Goal: Task Accomplishment & Management: Manage account settings

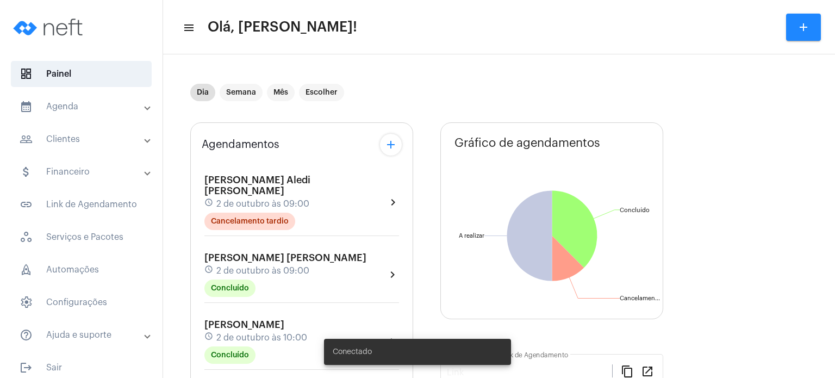
type input "[URL][DOMAIN_NAME]"
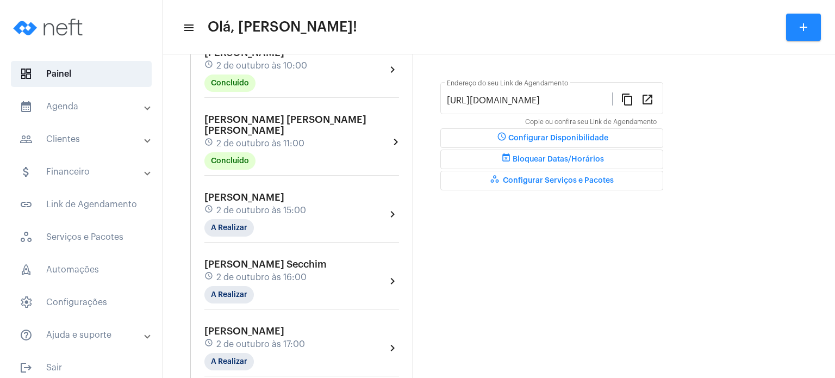
scroll to position [310, 0]
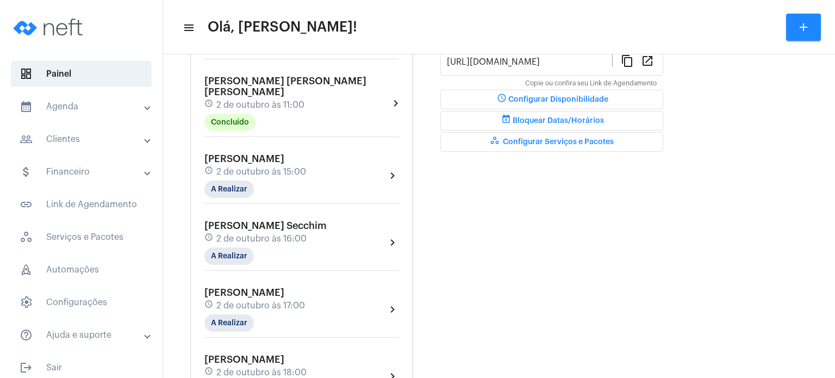
click at [217, 154] on span "[PERSON_NAME]" at bounding box center [244, 159] width 80 height 10
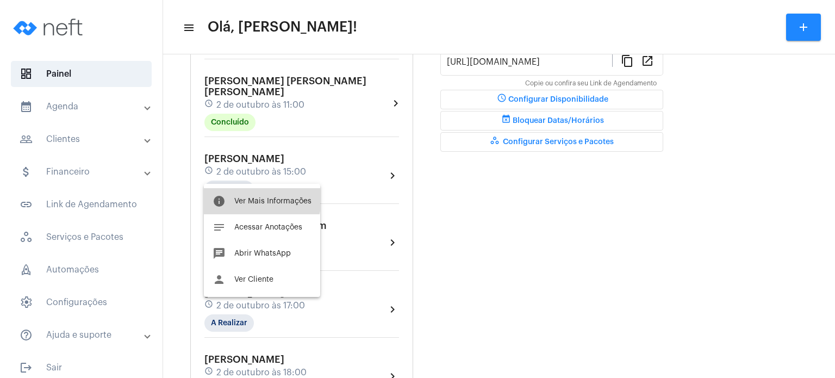
click at [230, 194] on button "info Ver Mais Informações" at bounding box center [262, 201] width 116 height 26
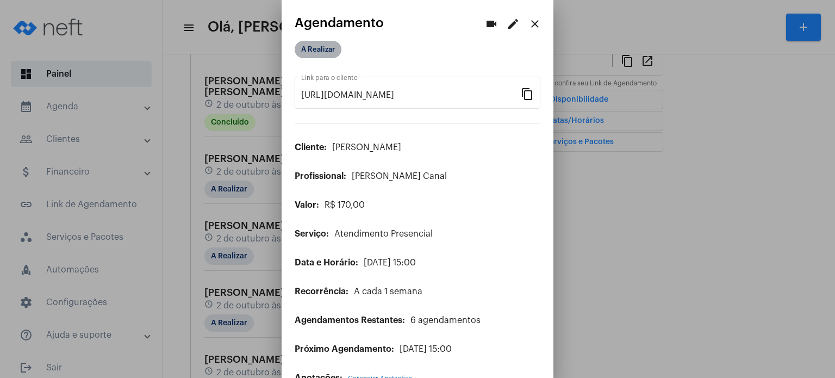
click at [321, 49] on mat-chip "A Realizar" at bounding box center [318, 49] width 47 height 17
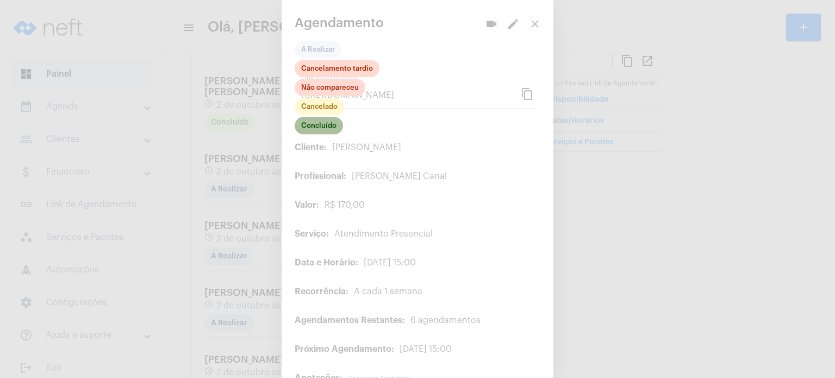
click at [328, 128] on mat-chip "Concluído" at bounding box center [319, 125] width 48 height 17
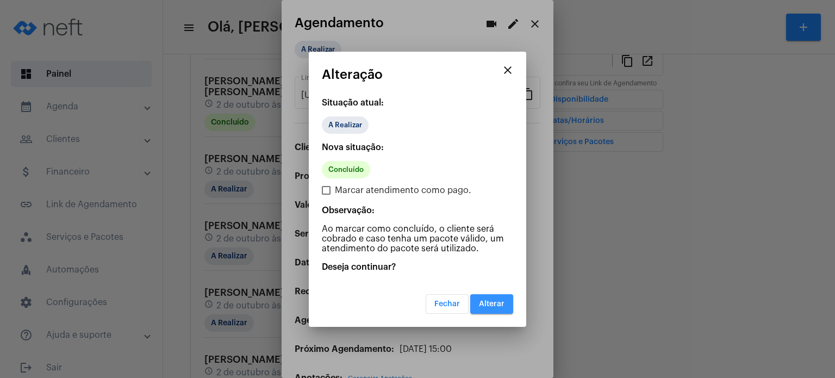
click at [483, 300] on span "Alterar" at bounding box center [492, 304] width 26 height 8
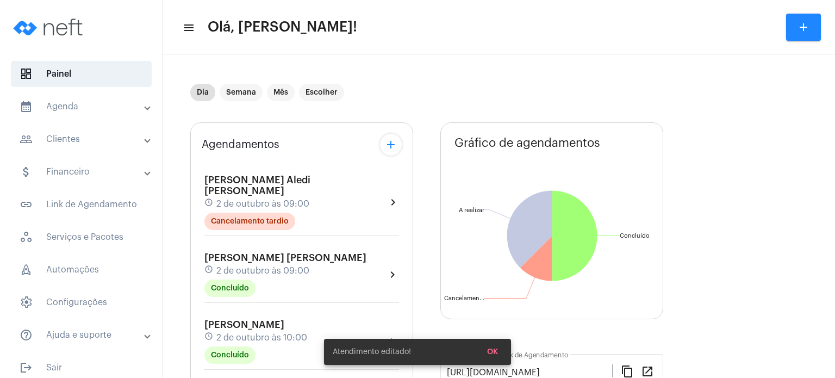
click at [82, 106] on mat-panel-title "calendar_month_outlined Agenda" at bounding box center [83, 106] width 126 height 13
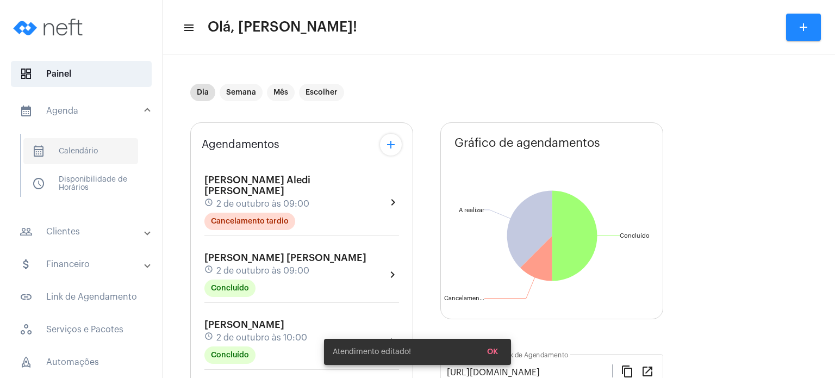
click at [83, 145] on span "calendar_month_outlined Calendário" at bounding box center [80, 151] width 115 height 26
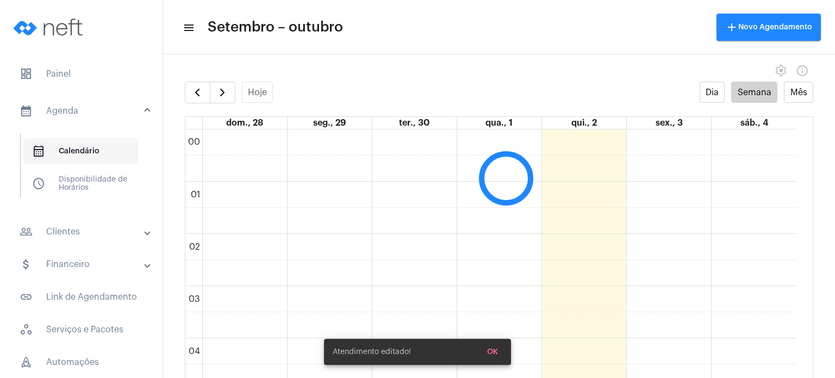
scroll to position [313, 0]
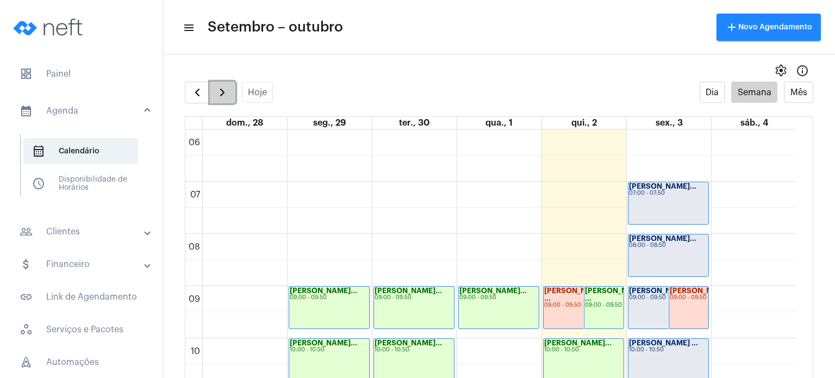
click at [223, 93] on span "button" at bounding box center [222, 92] width 13 height 13
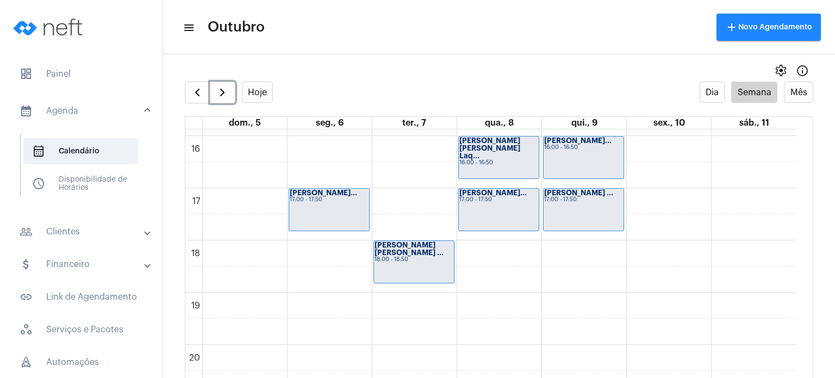
scroll to position [835, 0]
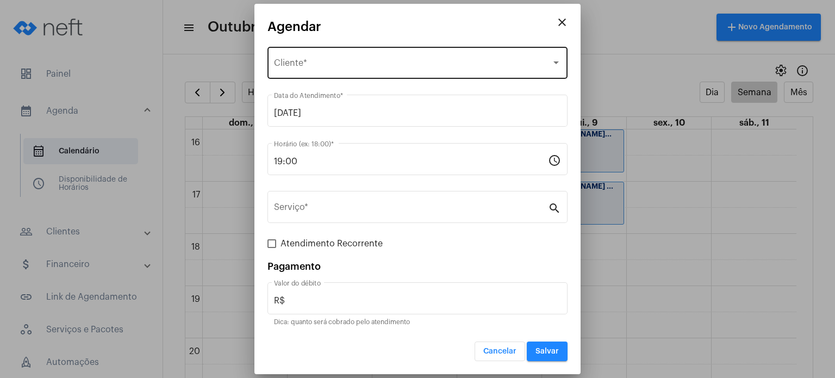
click at [365, 60] on div "Selecione o Cliente Cliente *" at bounding box center [417, 62] width 287 height 34
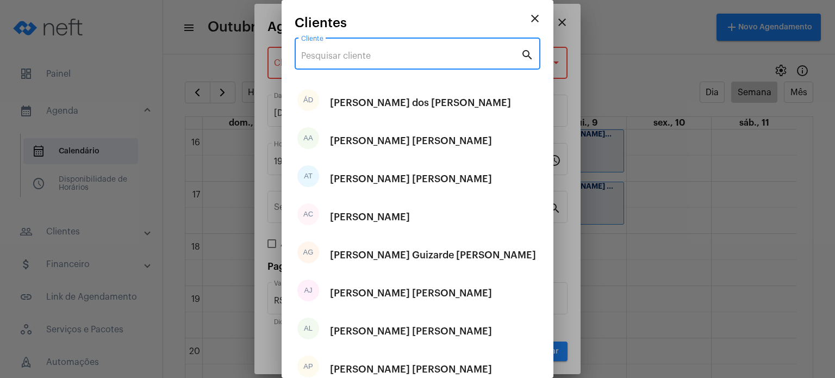
click at [365, 52] on input "Cliente" at bounding box center [411, 56] width 220 height 10
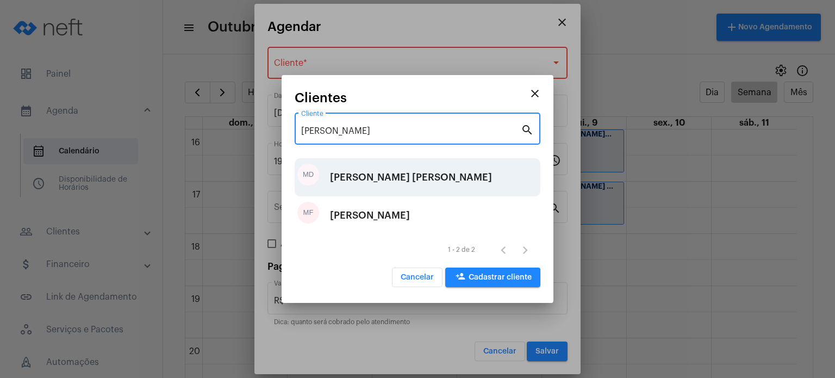
type input "[PERSON_NAME]"
click at [386, 178] on div "[PERSON_NAME] [PERSON_NAME]" at bounding box center [411, 177] width 162 height 33
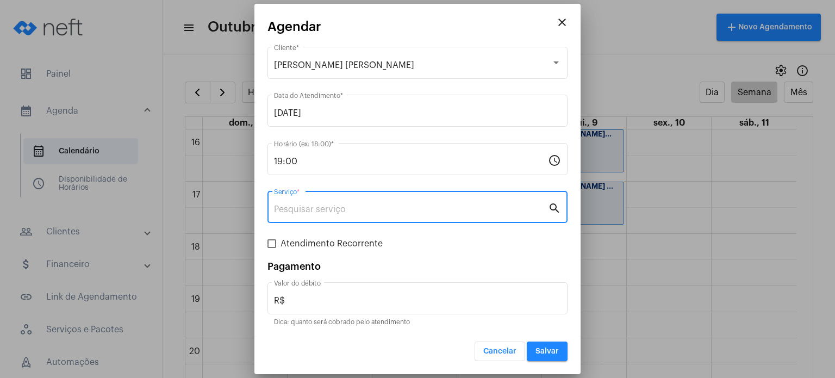
click at [440, 210] on input "Serviço *" at bounding box center [411, 209] width 274 height 10
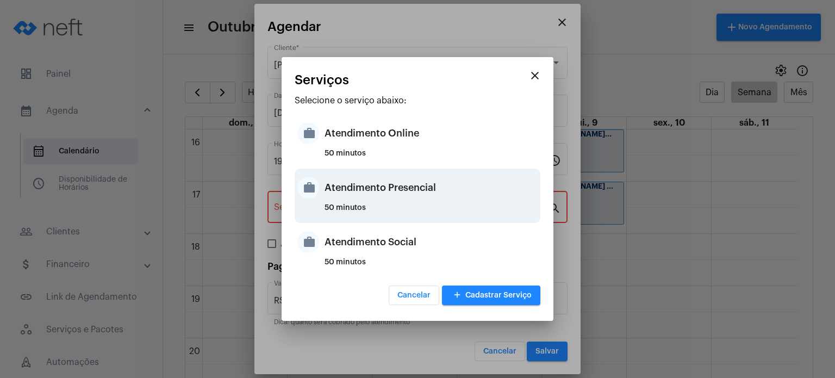
click at [393, 195] on div "Atendimento Presencial" at bounding box center [431, 187] width 213 height 33
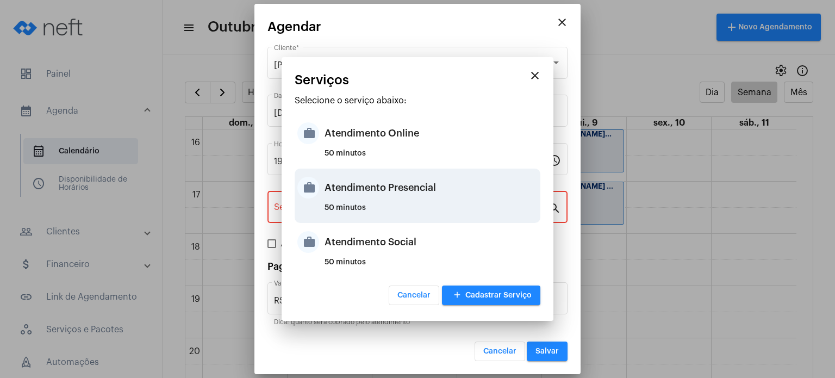
type input "Atendimento Presencial"
type input "R$ 170"
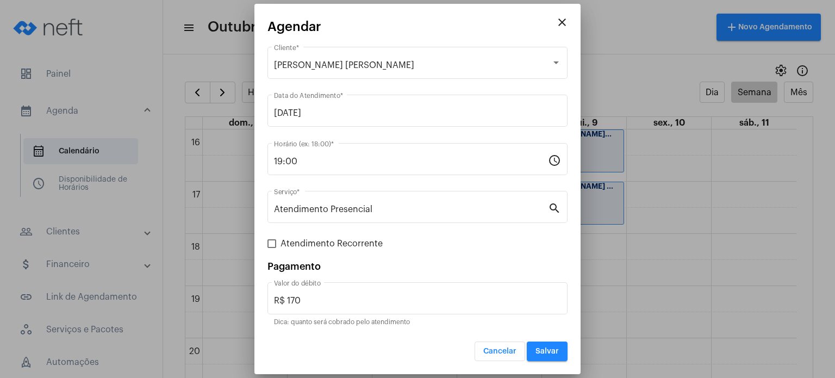
click at [533, 340] on div "Cancelar Salvar" at bounding box center [417, 344] width 300 height 33
click at [540, 356] on button "Salvar" at bounding box center [547, 351] width 41 height 20
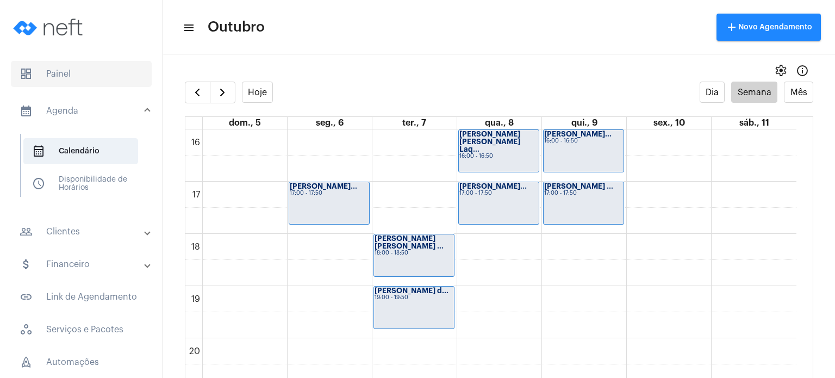
click at [74, 78] on span "dashboard Painel" at bounding box center [81, 74] width 141 height 26
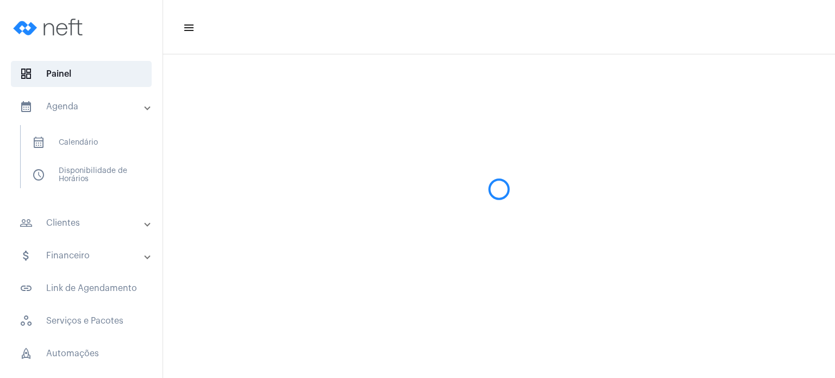
click at [82, 219] on mat-accordion "calendar_month_outlined Agenda calendar_month_outlined Calendário schedule Disp…" at bounding box center [81, 262] width 163 height 338
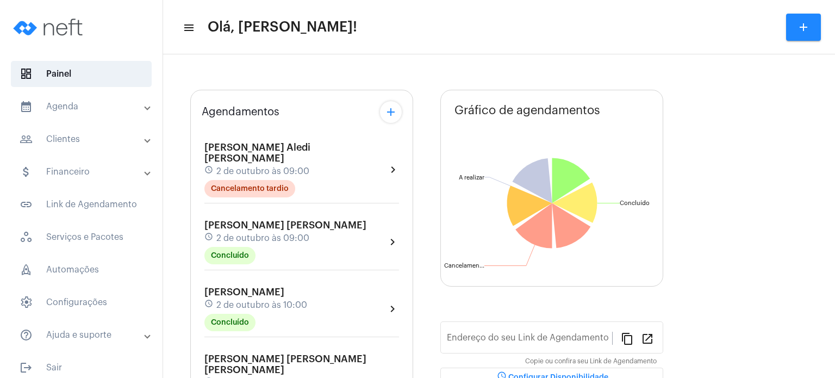
type input "[URL][DOMAIN_NAME]"
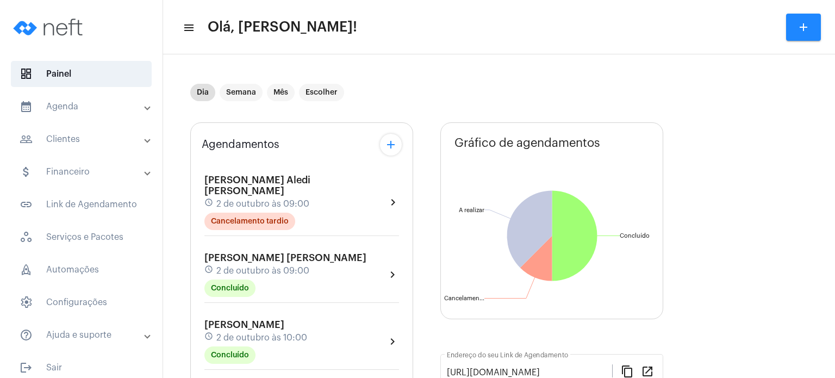
click at [100, 139] on mat-panel-title "people_outline Clientes" at bounding box center [83, 139] width 126 height 13
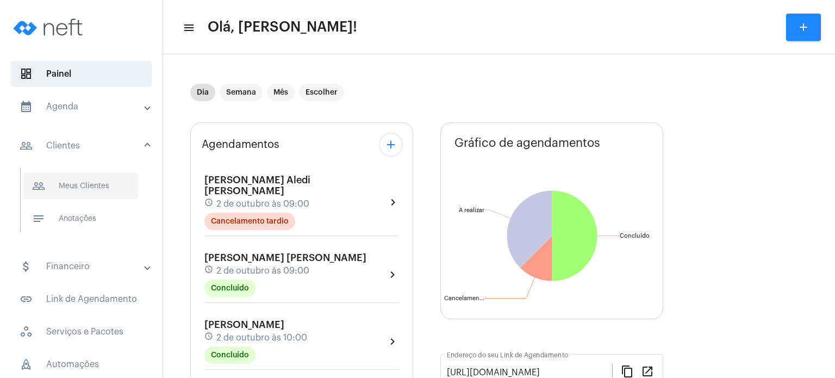
click at [83, 183] on span "people_outline Meus Clientes" at bounding box center [80, 186] width 115 height 26
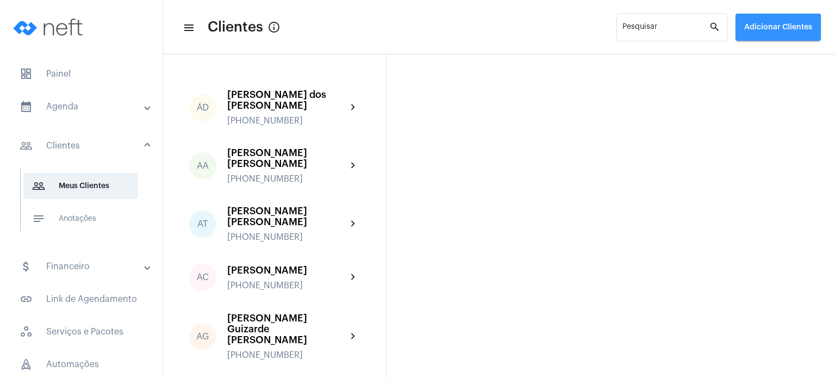
click at [757, 32] on button "Adicionar Clientes" at bounding box center [777, 27] width 85 height 27
click at [764, 57] on span "add Novo Cliente" at bounding box center [776, 57] width 63 height 20
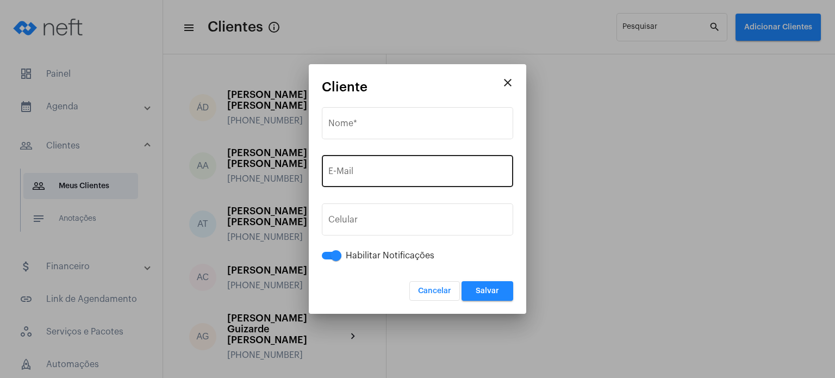
click at [402, 164] on div "E-Mail" at bounding box center [417, 170] width 178 height 34
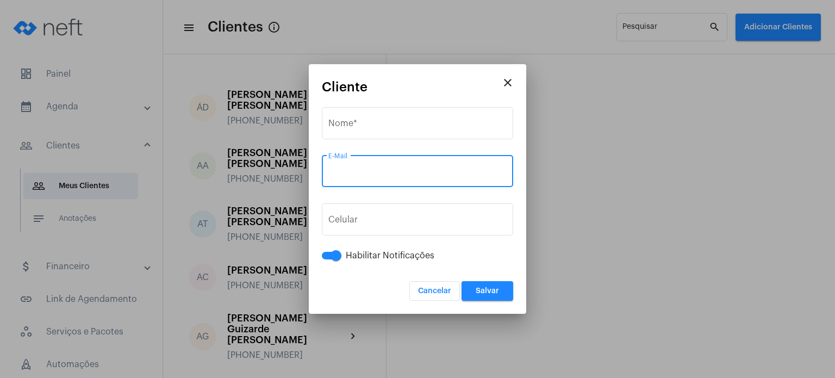
paste input "[EMAIL_ADDRESS][DOMAIN_NAME]"
click at [333, 171] on input "[EMAIL_ADDRESS][DOMAIN_NAME]" at bounding box center [417, 174] width 178 height 10
type input "[EMAIL_ADDRESS][DOMAIN_NAME]"
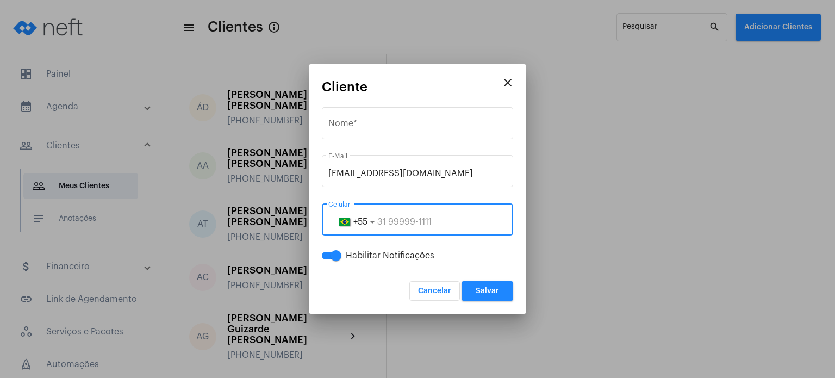
click at [397, 217] on input "tel" at bounding box center [417, 222] width 178 height 10
paste input "28999151013"
type input "28999151013"
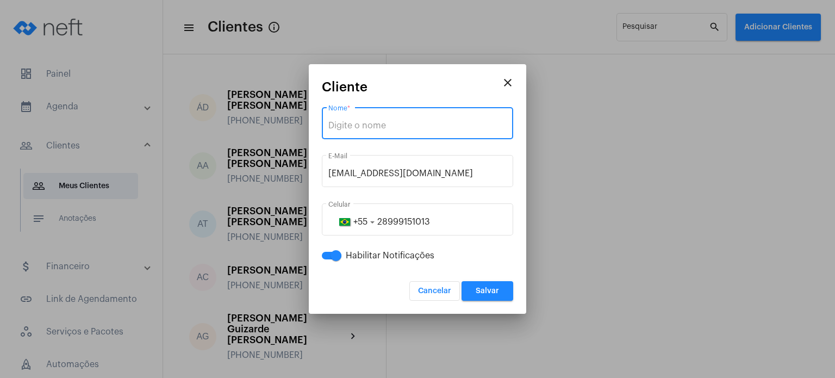
click at [365, 123] on input "Nome *" at bounding box center [417, 126] width 178 height 10
type input "[PERSON_NAME]"
click at [409, 281] on button "Cancelar" at bounding box center [434, 291] width 51 height 20
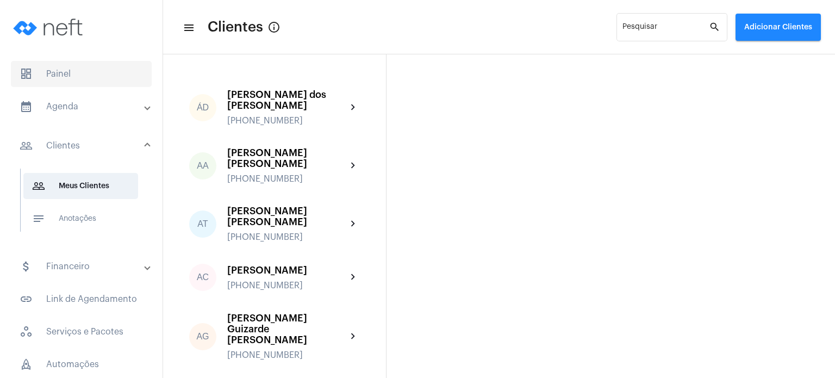
click at [43, 78] on span "dashboard Painel" at bounding box center [81, 74] width 141 height 26
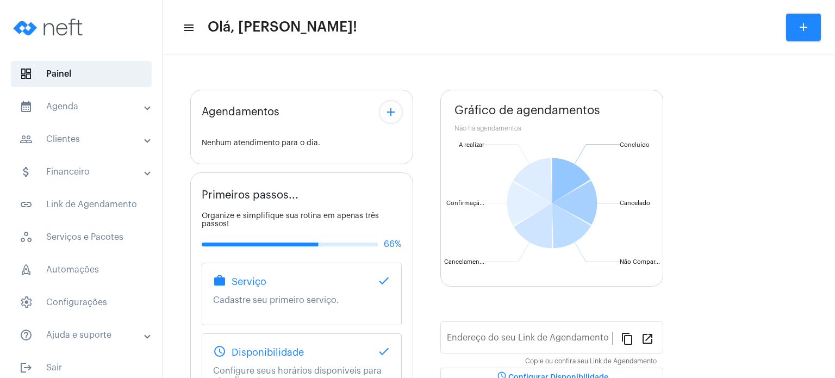
type input "[URL][DOMAIN_NAME]"
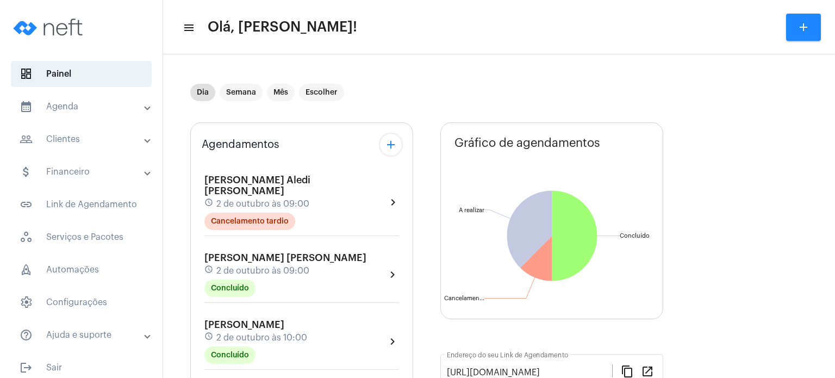
click at [73, 111] on mat-panel-title "calendar_month_outlined Agenda" at bounding box center [83, 106] width 126 height 13
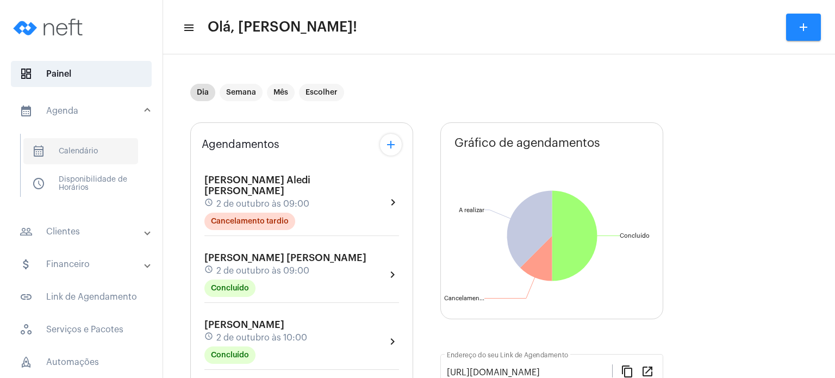
click at [76, 153] on span "calendar_month_outlined Calendário" at bounding box center [80, 151] width 115 height 26
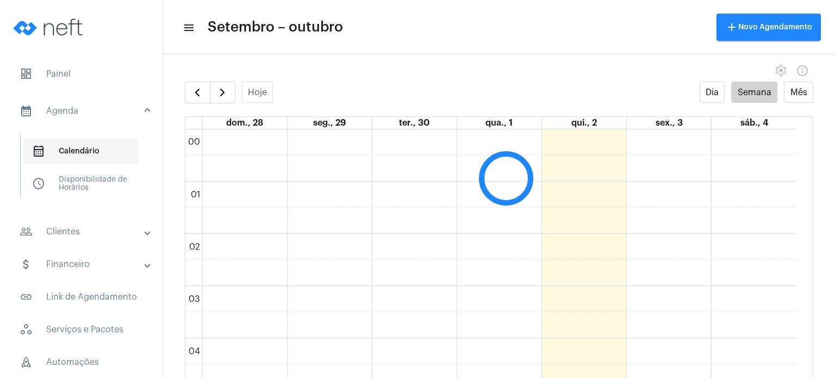
scroll to position [313, 0]
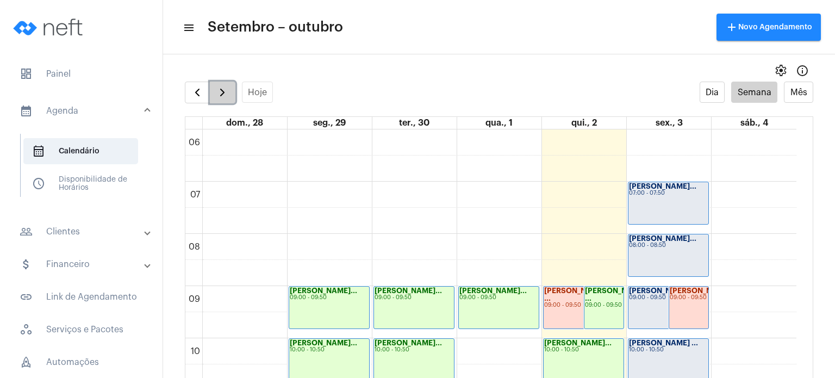
click at [227, 91] on span "button" at bounding box center [222, 92] width 13 height 13
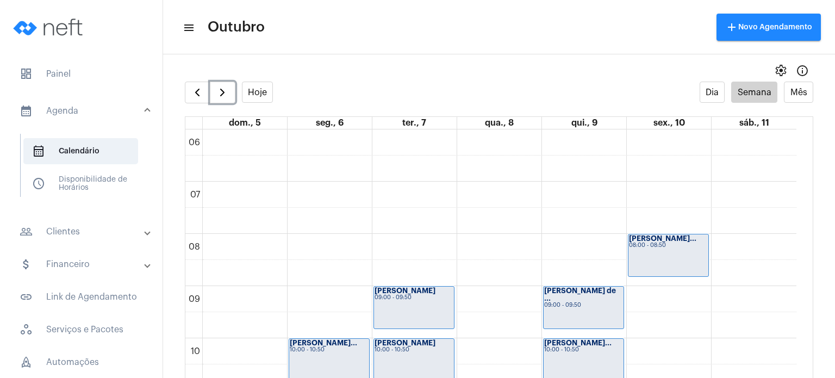
click at [402, 358] on div "[PERSON_NAME] 10:00 - 10:50" at bounding box center [414, 360] width 80 height 42
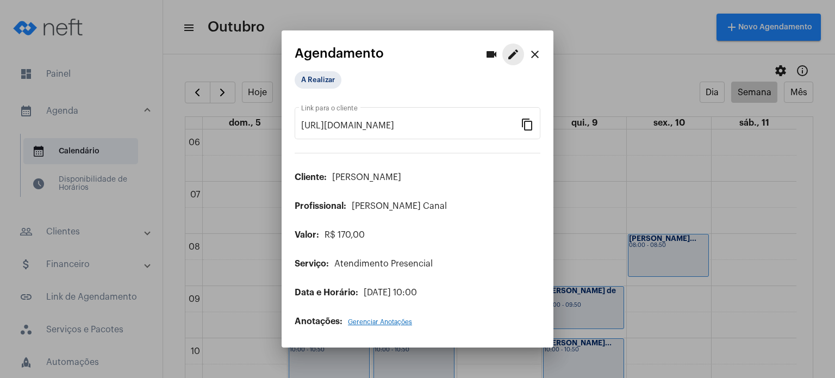
click at [519, 52] on mat-icon "edit" at bounding box center [513, 54] width 13 height 13
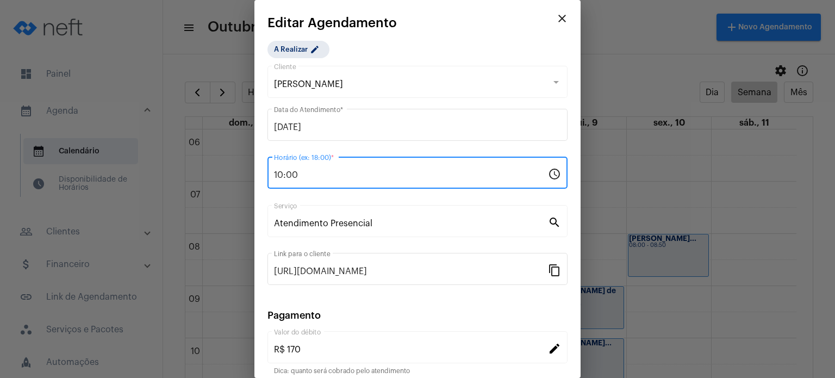
click at [328, 170] on input "10:00" at bounding box center [411, 175] width 274 height 10
type input "1"
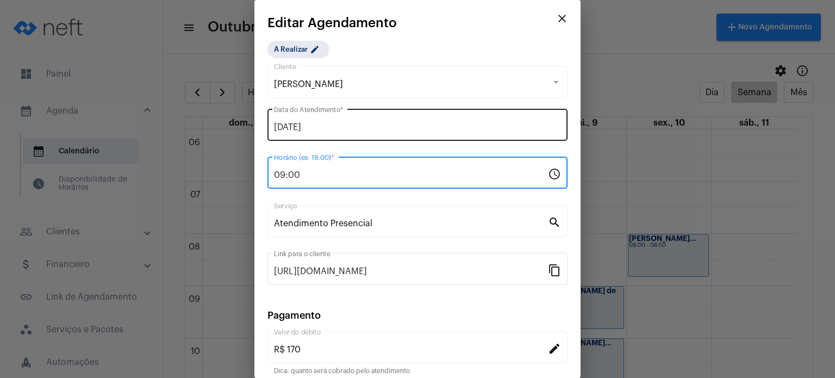
type input "09:00"
click at [334, 122] on input "[DATE]" at bounding box center [417, 127] width 287 height 10
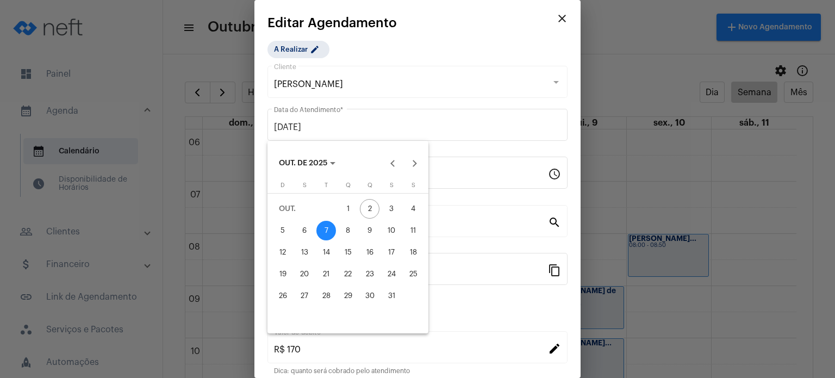
click at [303, 234] on div "6" at bounding box center [305, 231] width 20 height 20
type input "[DATE]"
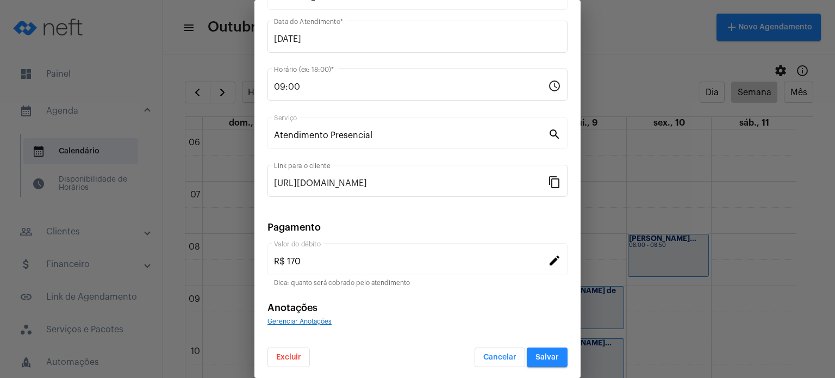
scroll to position [89, 0]
click at [535, 358] on button "Salvar" at bounding box center [547, 357] width 41 height 20
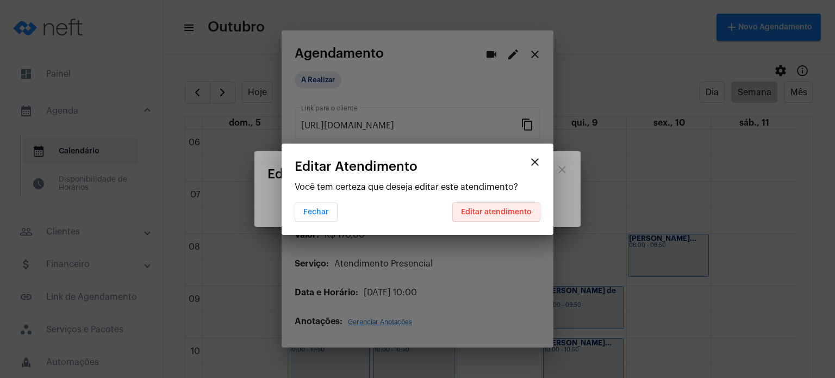
click at [495, 216] on button "Editar atendimento" at bounding box center [496, 212] width 88 height 20
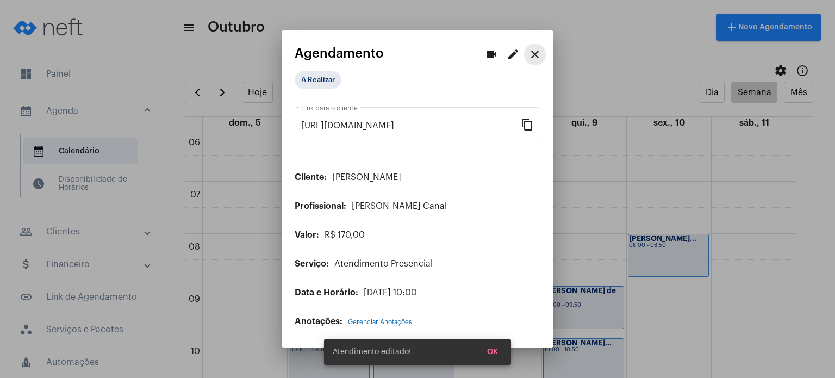
click at [540, 53] on mat-icon "close" at bounding box center [534, 54] width 13 height 13
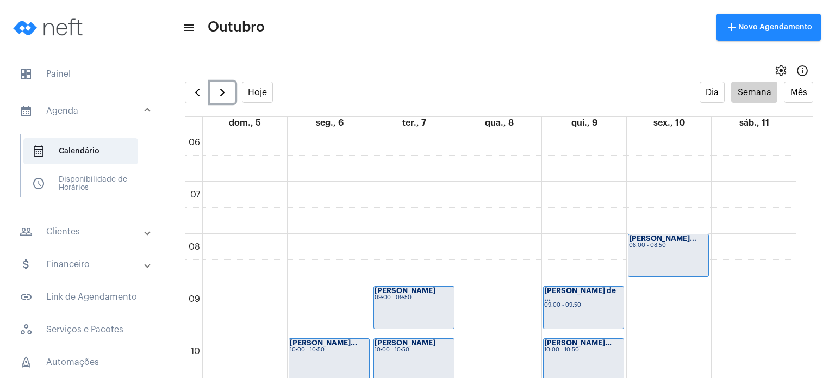
scroll to position [22, 0]
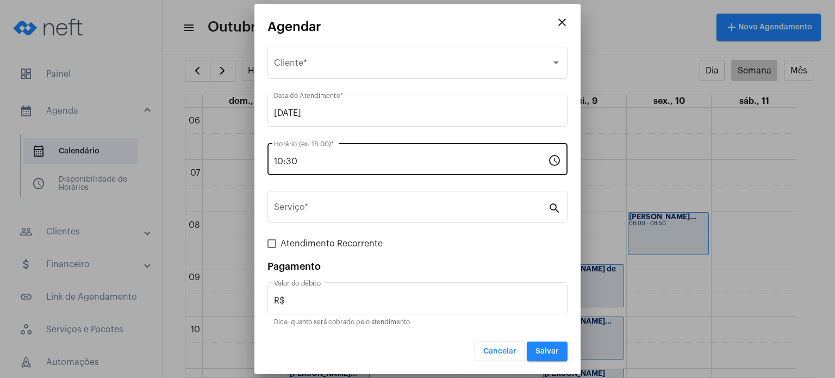
click at [325, 163] on input "10:30" at bounding box center [411, 162] width 274 height 10
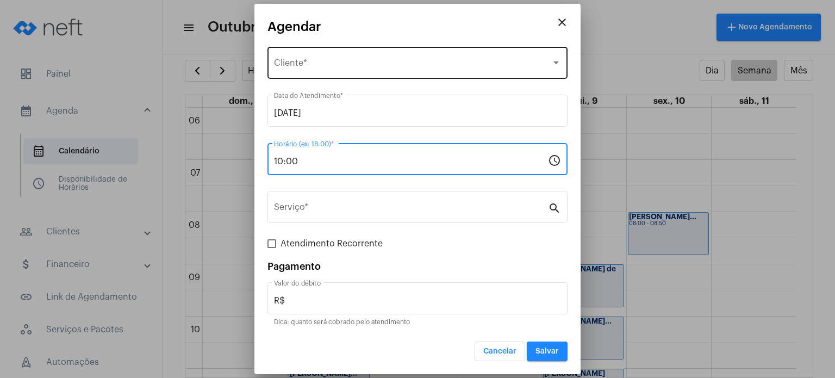
type input "10:00"
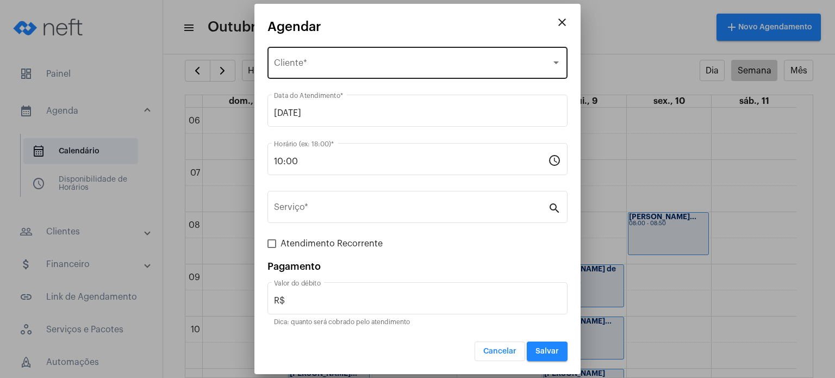
click at [330, 55] on div "Selecione o Cliente Cliente *" at bounding box center [417, 62] width 287 height 34
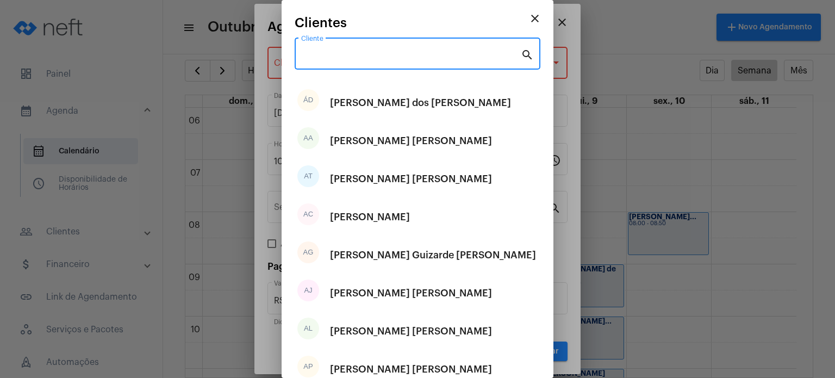
click at [330, 55] on input "Cliente" at bounding box center [411, 56] width 220 height 10
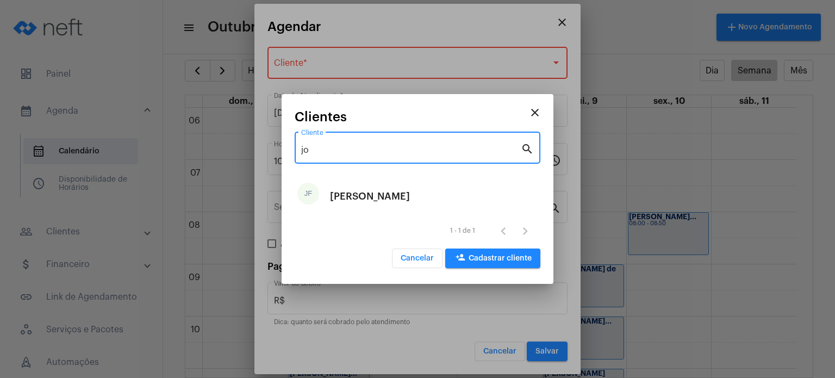
type input "j"
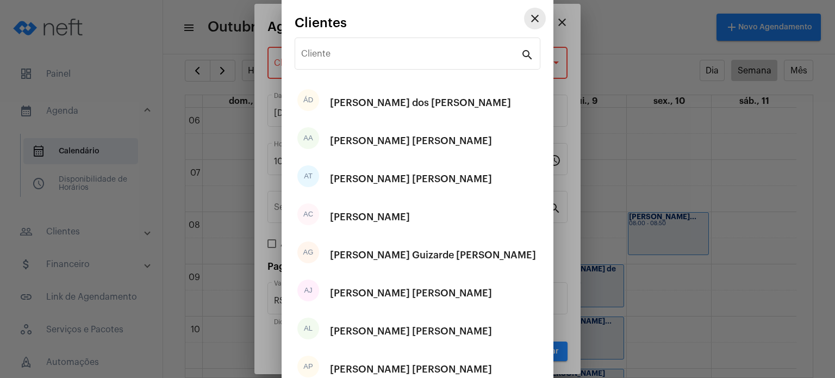
click at [528, 14] on mat-icon "close" at bounding box center [534, 18] width 13 height 13
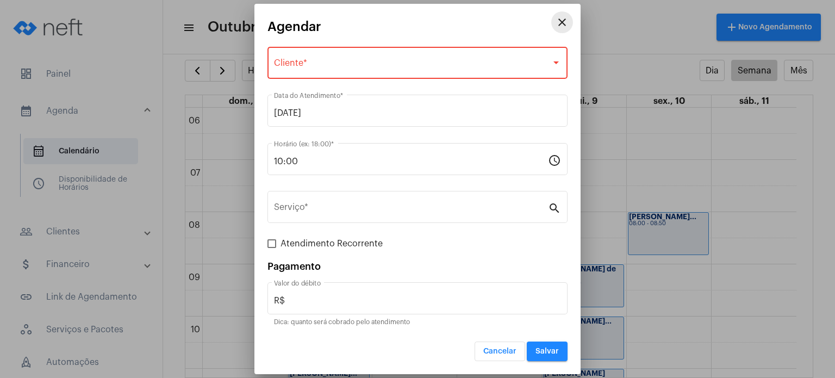
click at [559, 22] on mat-icon "close" at bounding box center [562, 22] width 13 height 13
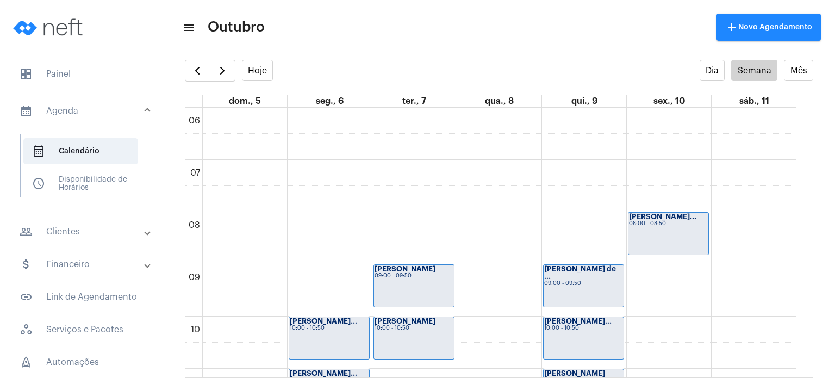
click at [72, 225] on mat-panel-title "people_outline Clientes" at bounding box center [83, 231] width 126 height 13
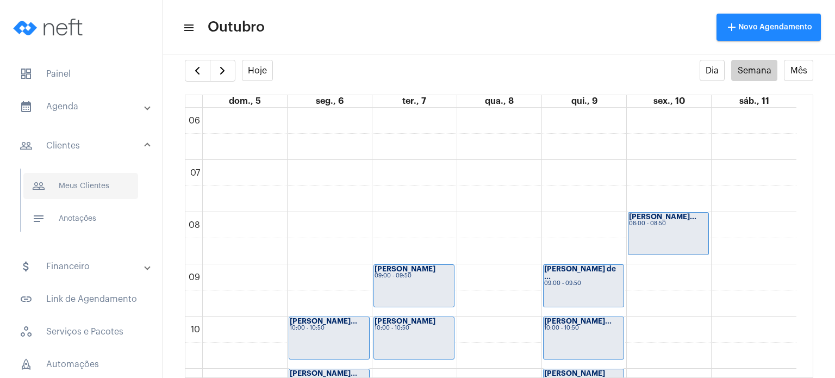
click at [102, 189] on span "people_outline Meus Clientes" at bounding box center [80, 186] width 115 height 26
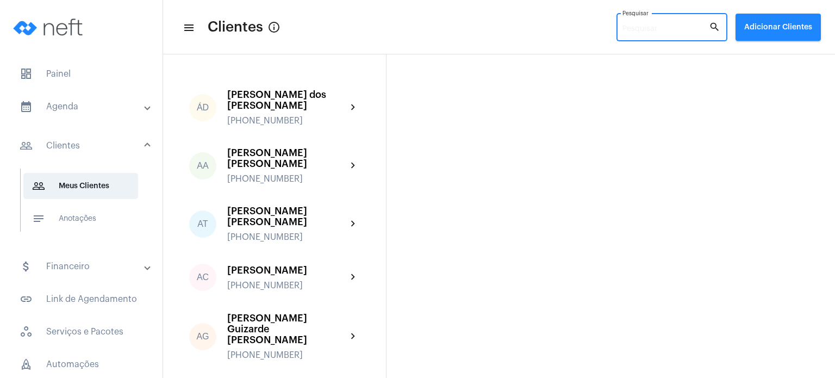
click at [653, 25] on input "Pesquisar" at bounding box center [665, 29] width 86 height 9
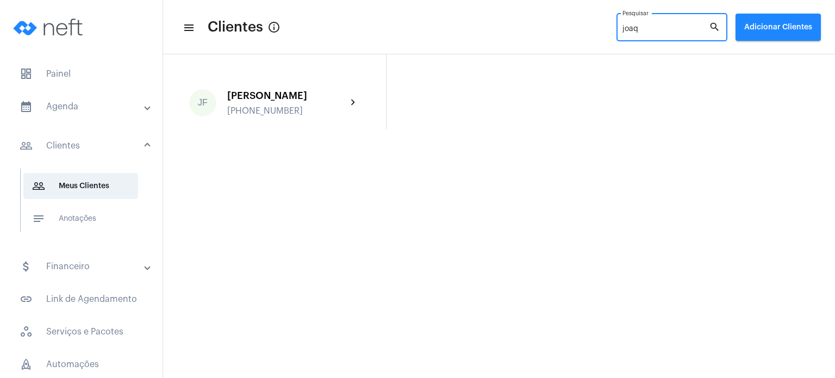
type input "joaq"
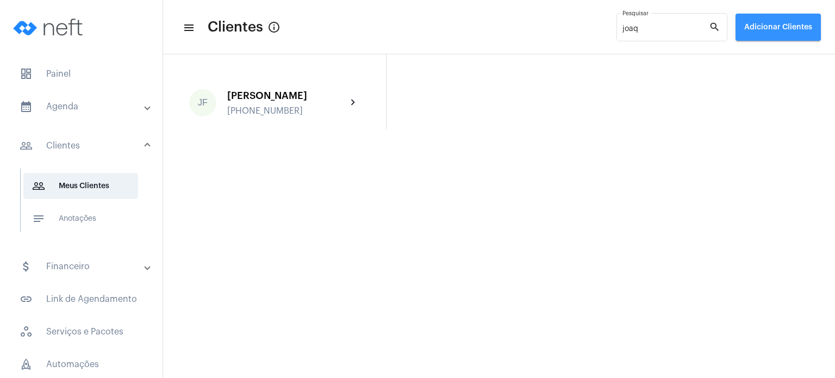
click at [769, 22] on button "Adicionar Clientes" at bounding box center [777, 27] width 85 height 27
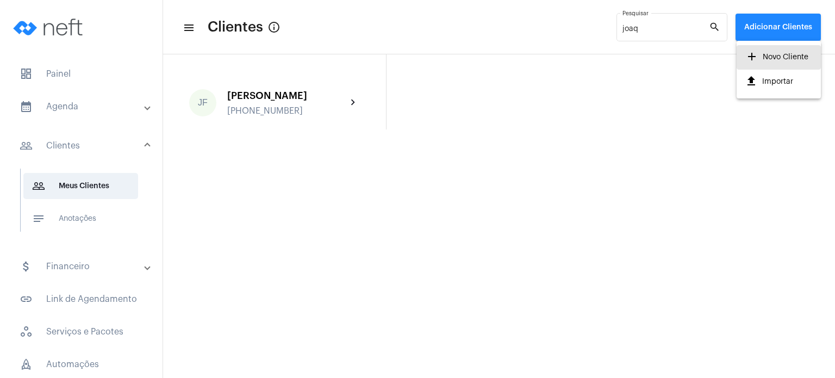
click at [772, 49] on span "add Novo Cliente" at bounding box center [776, 57] width 63 height 20
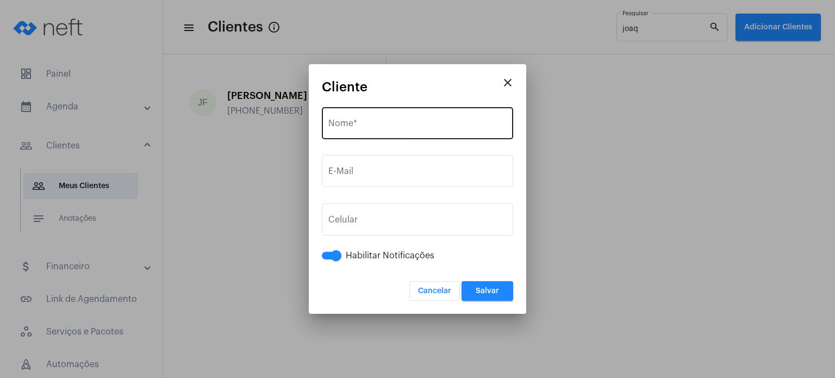
click at [422, 119] on div "Nome *" at bounding box center [417, 122] width 178 height 34
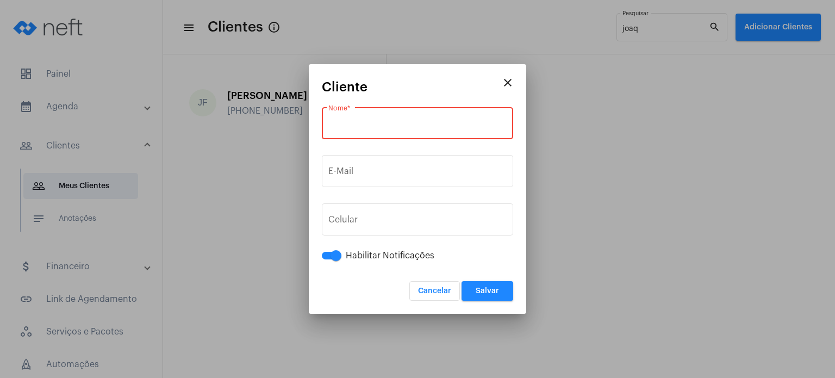
paste input "[PERSON_NAME]"
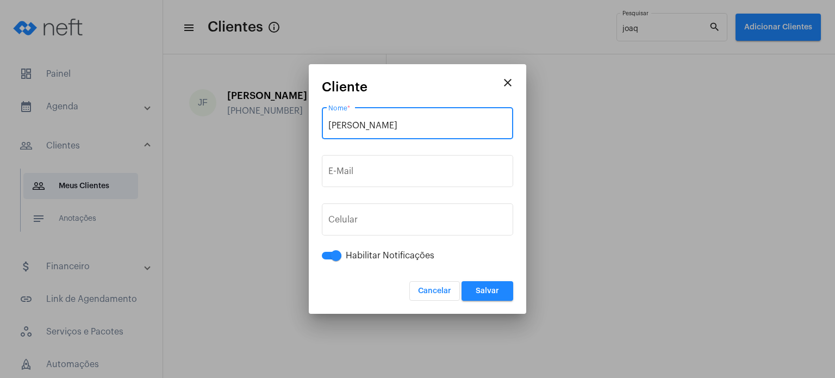
type input "[PERSON_NAME]"
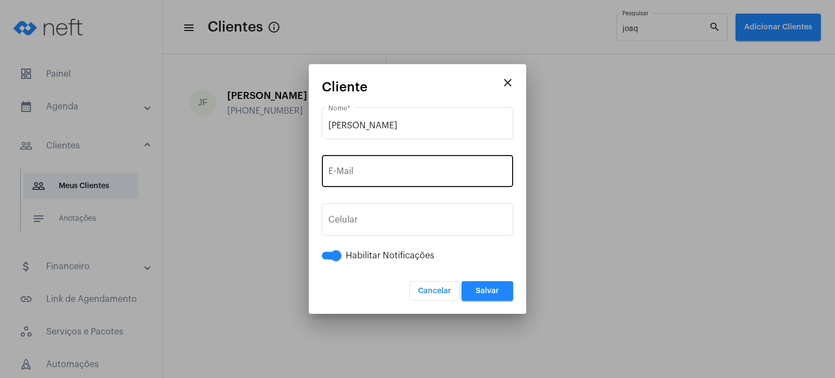
click at [358, 167] on div "E-Mail" at bounding box center [417, 170] width 178 height 34
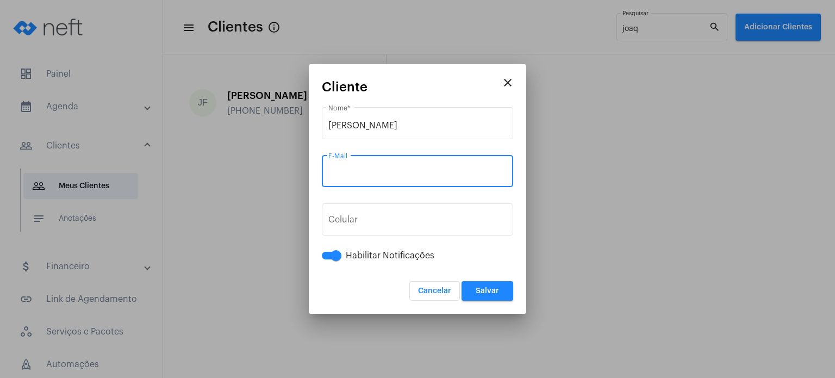
paste input "[EMAIL_ADDRESS][DOMAIN_NAME]"
type input "[EMAIL_ADDRESS][DOMAIN_NAME]"
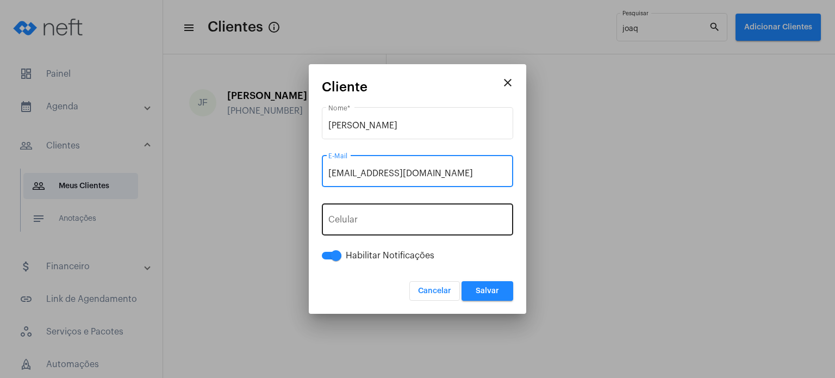
click at [356, 213] on button "+55" at bounding box center [352, 221] width 49 height 27
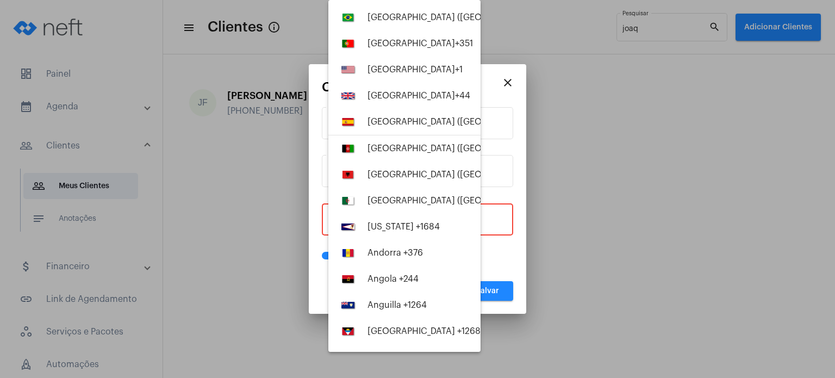
click at [499, 226] on div at bounding box center [417, 189] width 835 height 378
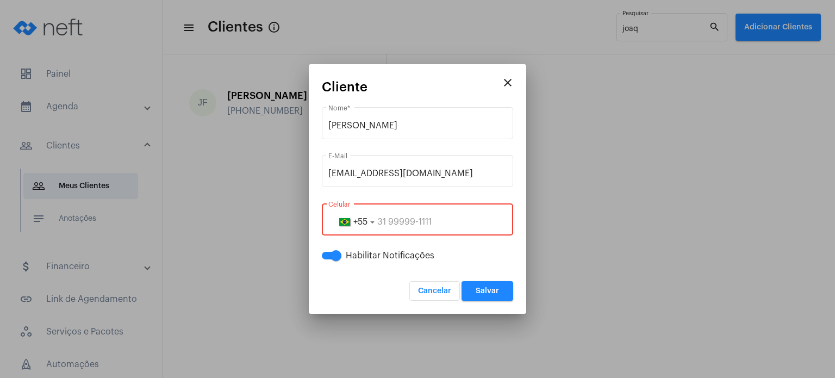
click at [433, 217] on input "tel" at bounding box center [417, 222] width 178 height 10
paste input "999151013"
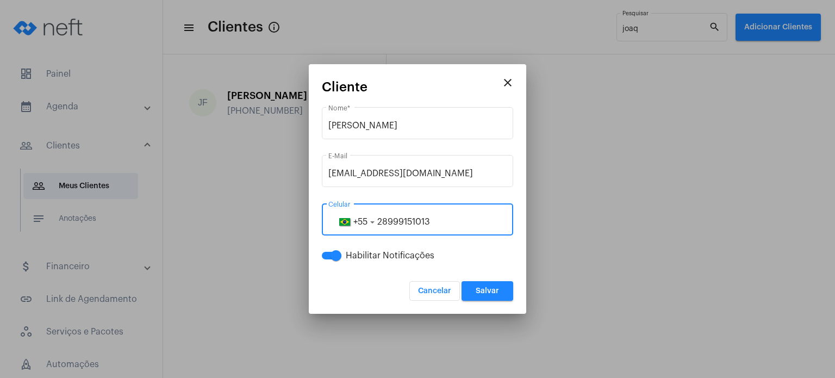
type input "28999151013"
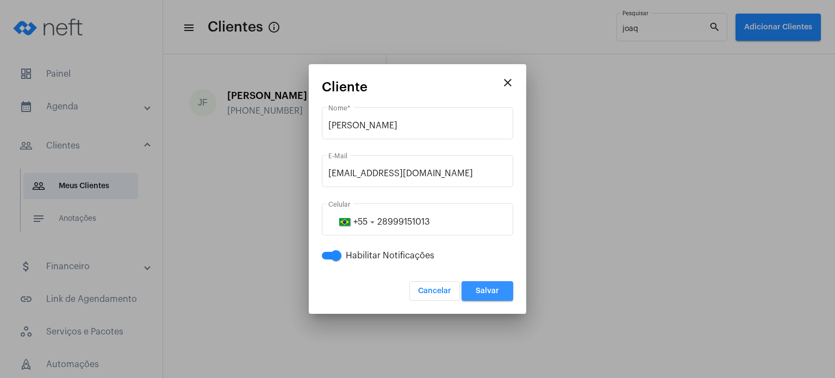
click at [513, 289] on button "Salvar" at bounding box center [487, 291] width 52 height 20
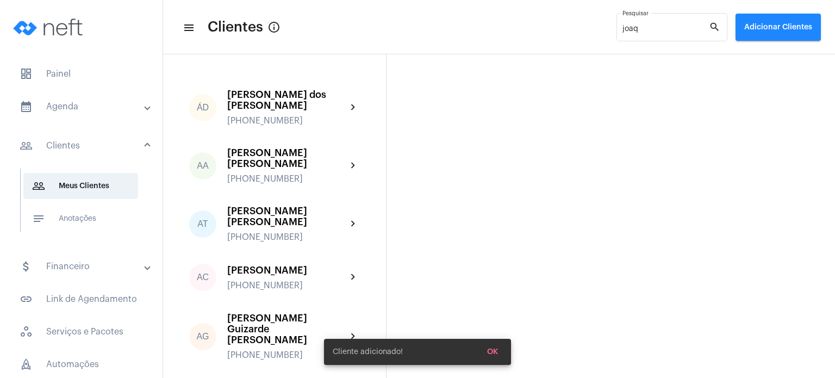
click at [74, 105] on mat-panel-title "calendar_month_outlined Agenda" at bounding box center [83, 106] width 126 height 13
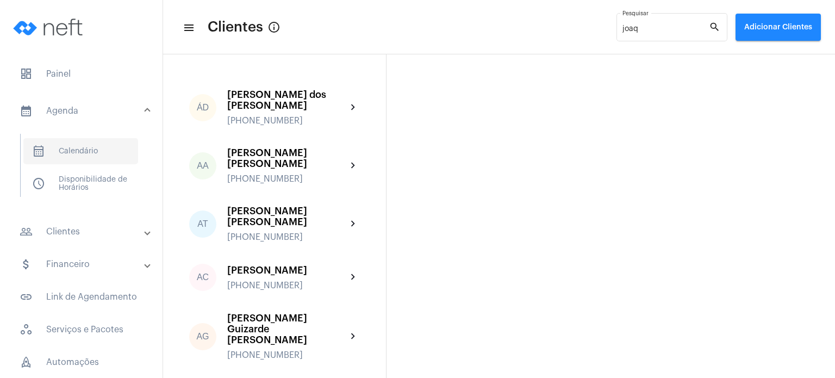
click at [77, 149] on span "calendar_month_outlined Calendário" at bounding box center [80, 151] width 115 height 26
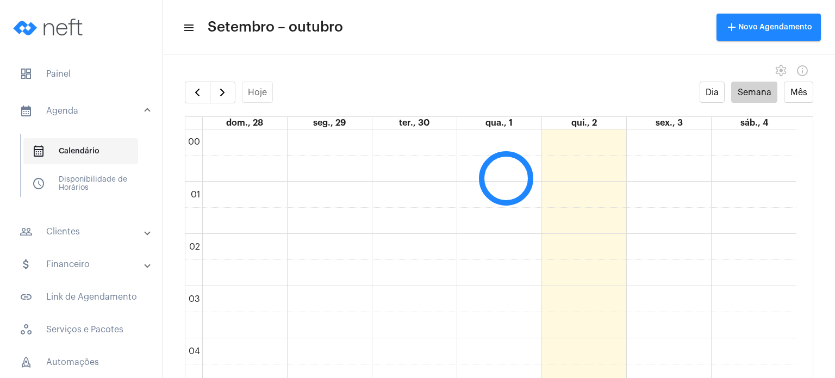
scroll to position [314, 0]
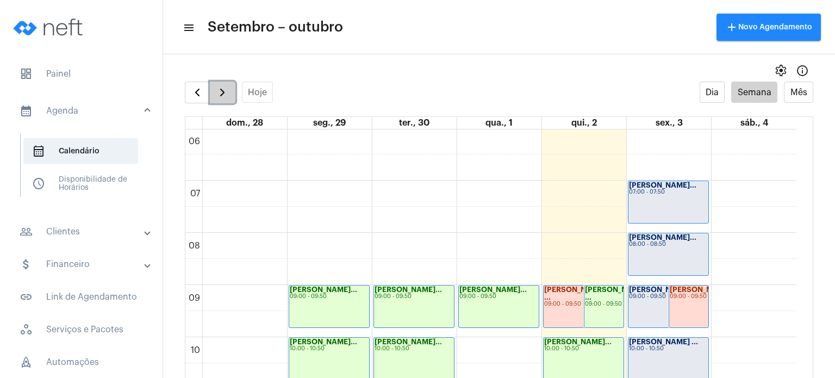
click at [219, 93] on span "button" at bounding box center [222, 92] width 13 height 13
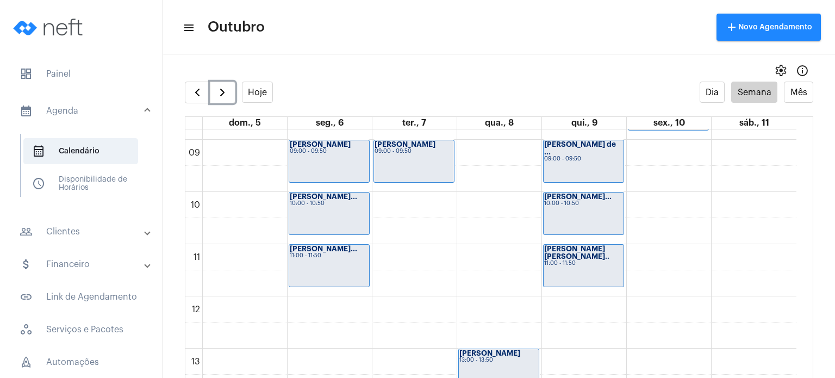
scroll to position [457, 0]
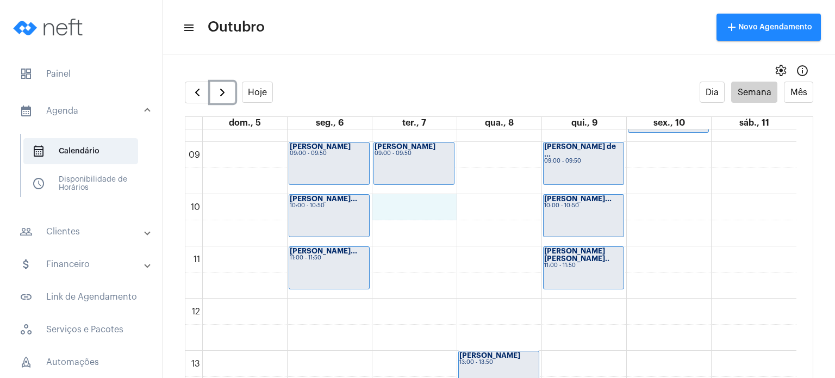
click at [394, 200] on div "00 01 02 03 04 05 06 07 08 09 10 11 12 13 14 15 16 17 18 19 20 21 22 23 [PERSON…" at bounding box center [490, 298] width 611 height 1252
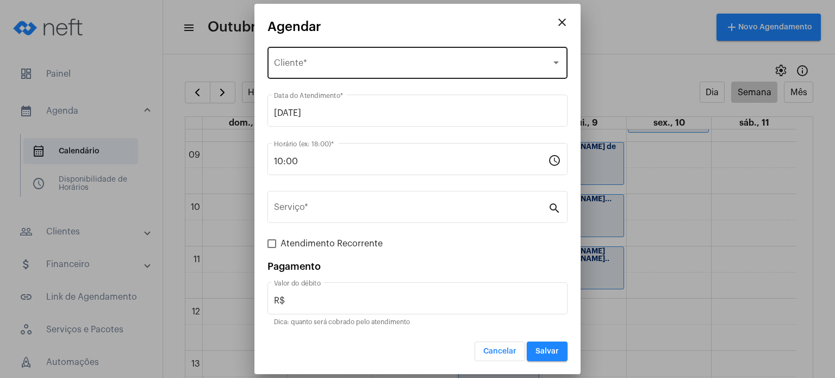
click at [344, 54] on div "Selecione o Cliente Cliente *" at bounding box center [417, 62] width 287 height 34
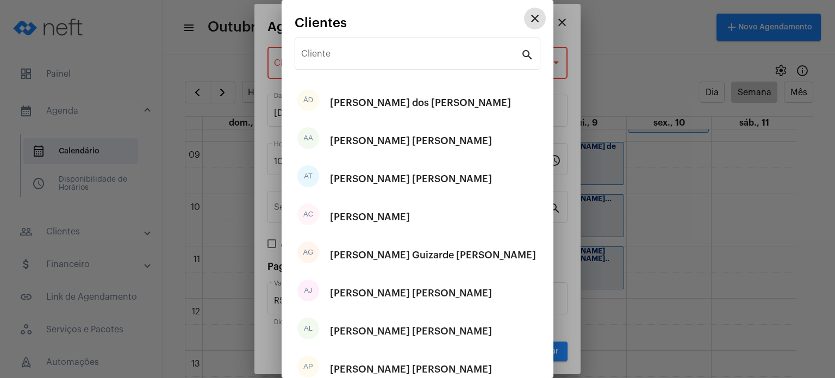
click at [344, 54] on input "Cliente" at bounding box center [411, 56] width 220 height 10
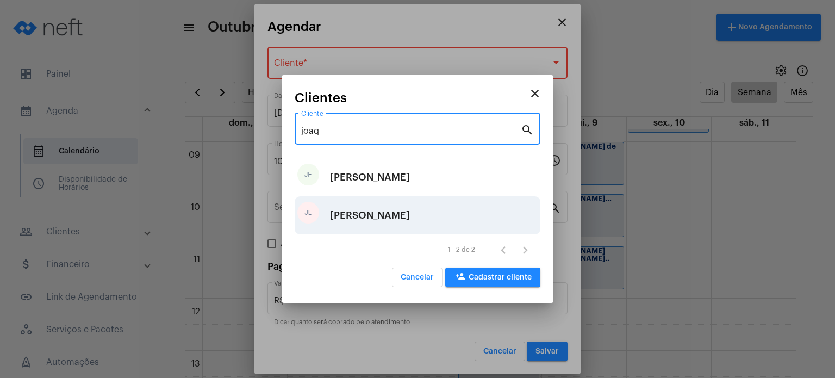
type input "joaq"
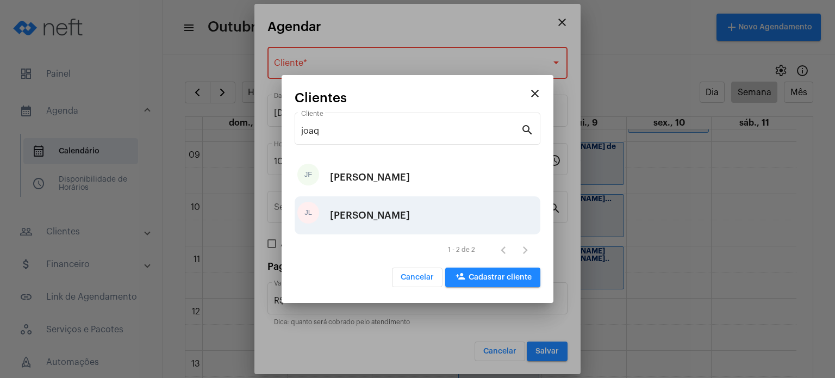
click at [384, 219] on div "[PERSON_NAME]" at bounding box center [370, 215] width 80 height 33
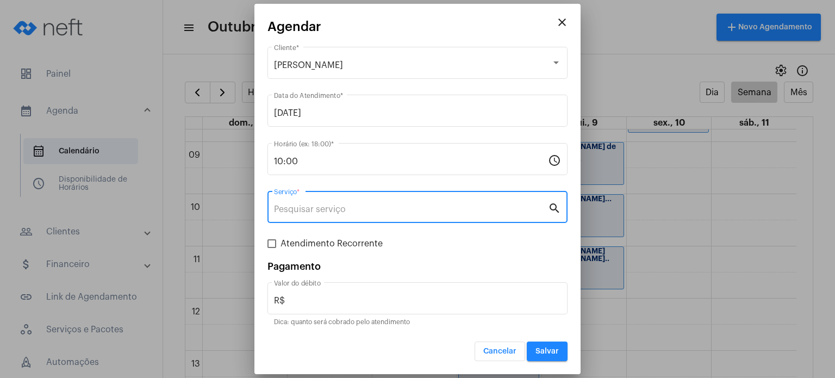
click at [377, 213] on input "Serviço *" at bounding box center [411, 209] width 274 height 10
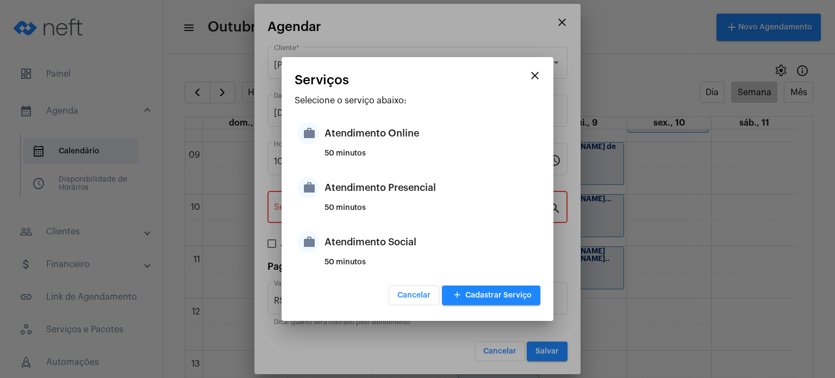
click at [377, 213] on div "50 minutos" at bounding box center [431, 212] width 213 height 16
type input "Atendimento Presencial"
type input "R$ 170"
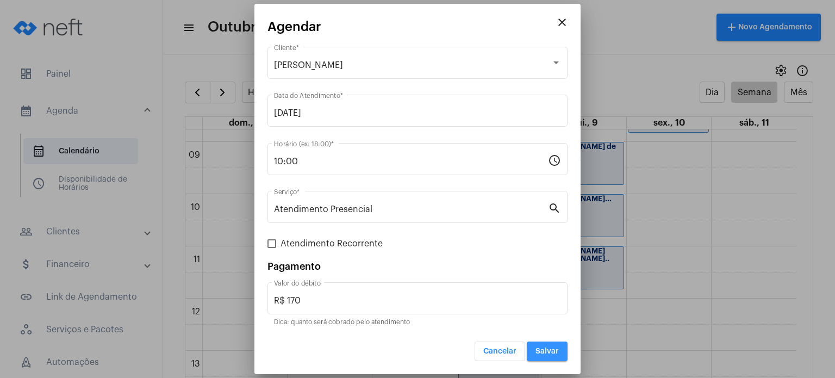
click at [545, 353] on span "Salvar" at bounding box center [546, 351] width 23 height 8
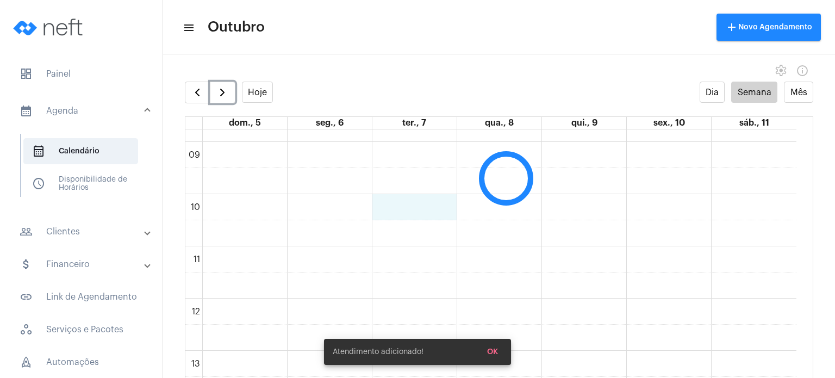
scroll to position [457, 0]
drag, startPoint x: 422, startPoint y: 197, endPoint x: 246, endPoint y: 53, distance: 227.2
click at [246, 60] on app-callendar "menu Outubro add Novo Agendamento settings info_outlined Hoje Dia Semana Mês do…" at bounding box center [499, 219] width 672 height 318
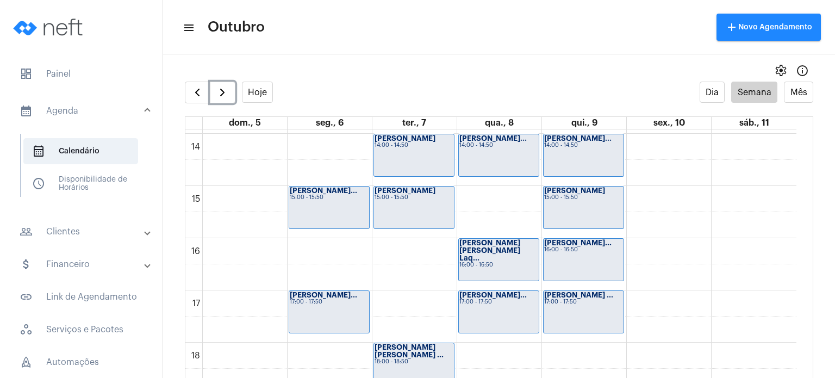
scroll to position [744, 0]
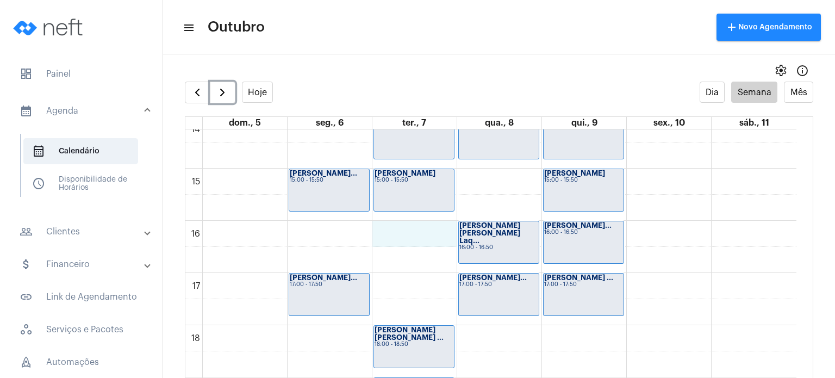
click at [396, 230] on div "00 01 02 03 04 05 06 07 08 09 10 11 12 13 14 15 16 17 18 19 20 21 22 23 [PERSON…" at bounding box center [490, 12] width 611 height 1252
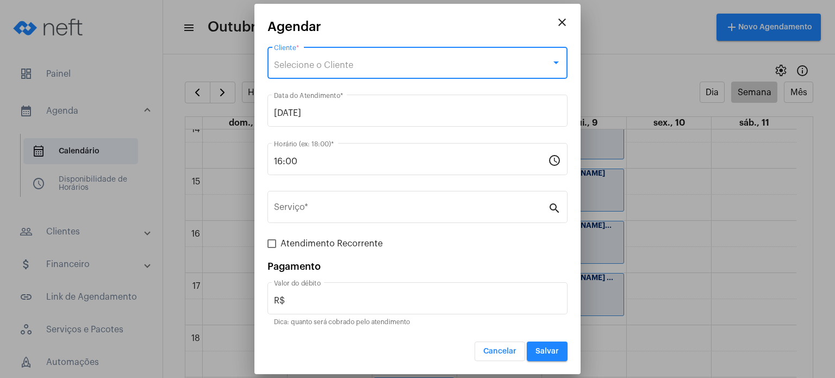
click at [352, 61] on span "Selecione o Cliente" at bounding box center [313, 65] width 79 height 9
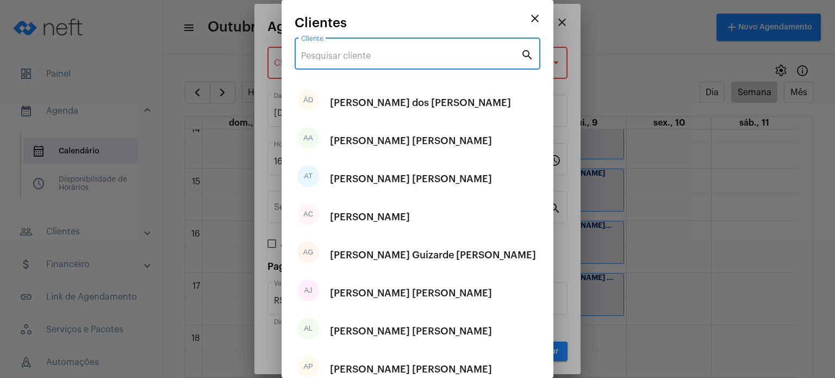
click at [352, 60] on input "Cliente" at bounding box center [411, 56] width 220 height 10
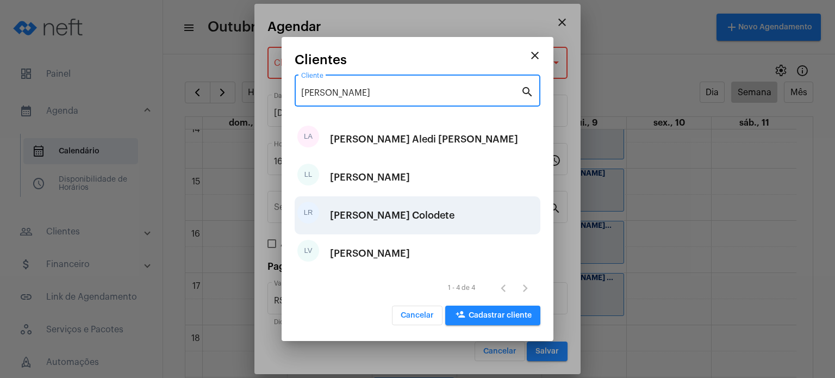
type input "[PERSON_NAME]"
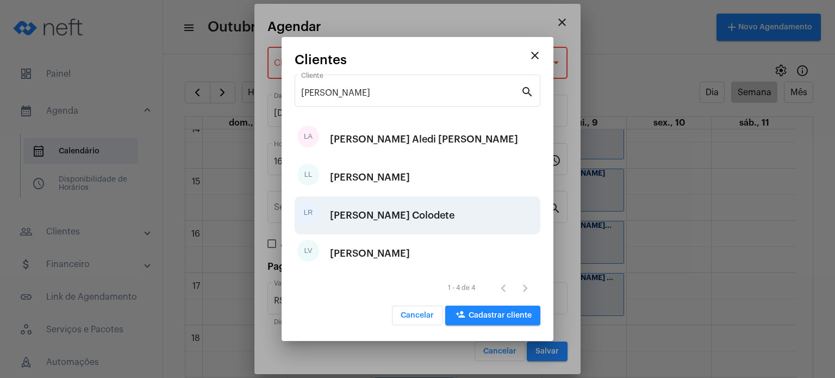
click at [402, 220] on div "[PERSON_NAME] Colodete" at bounding box center [392, 215] width 124 height 33
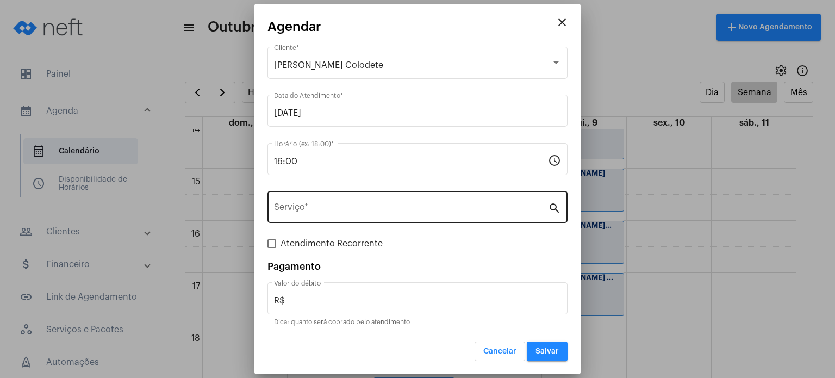
click at [390, 216] on div "Serviço *" at bounding box center [411, 206] width 274 height 34
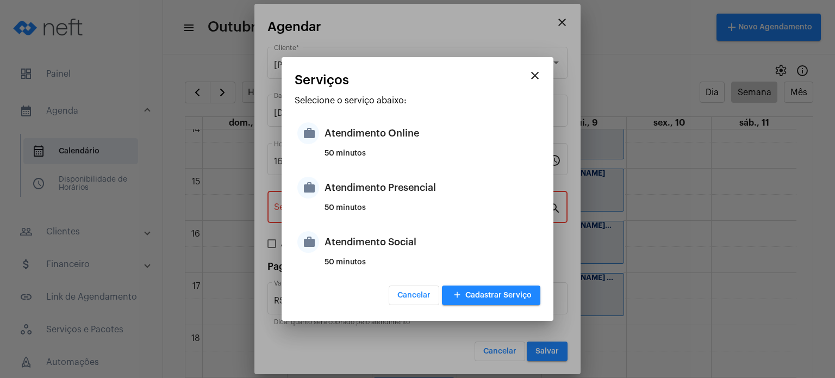
click at [390, 216] on div "50 minutos" at bounding box center [431, 212] width 213 height 16
type input "Atendimento Presencial"
type input "R$ 170"
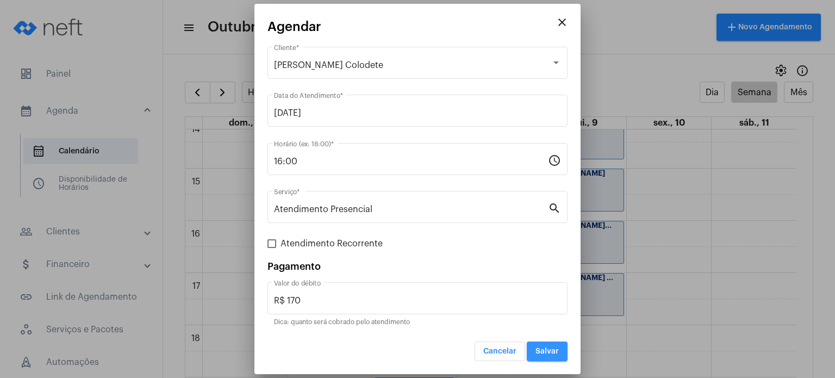
click at [551, 347] on span "Salvar" at bounding box center [546, 351] width 23 height 8
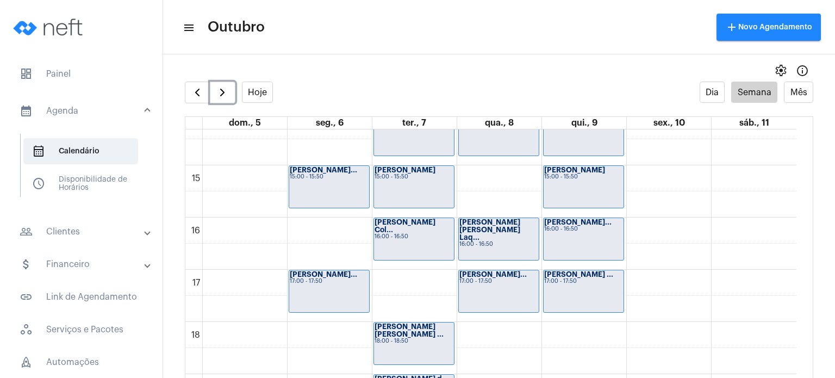
scroll to position [758, 0]
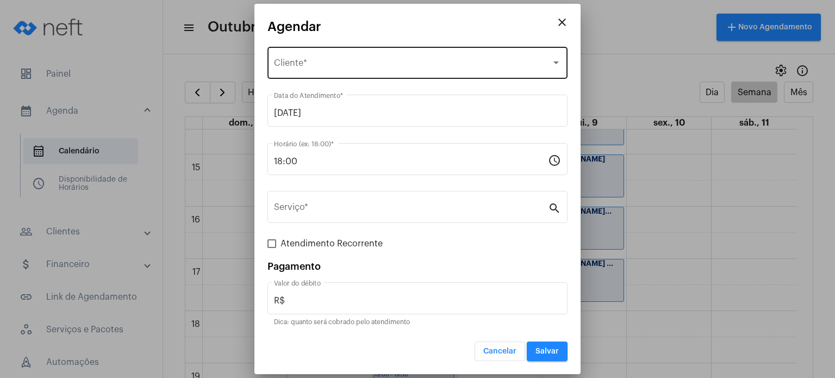
click at [388, 55] on div "Selecione o Cliente Cliente *" at bounding box center [417, 62] width 287 height 34
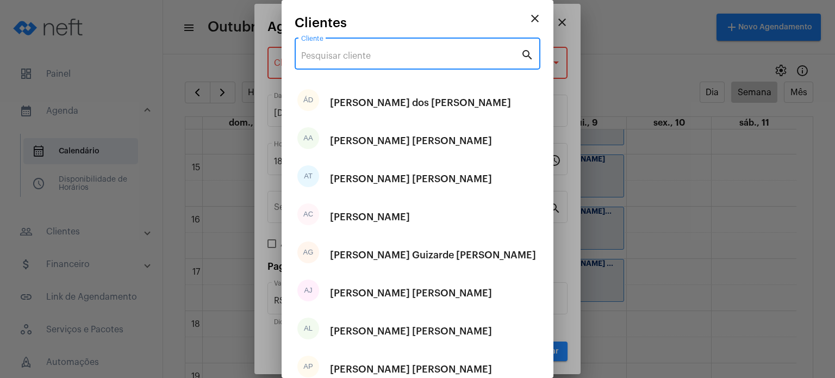
click at [388, 55] on input "Cliente" at bounding box center [411, 56] width 220 height 10
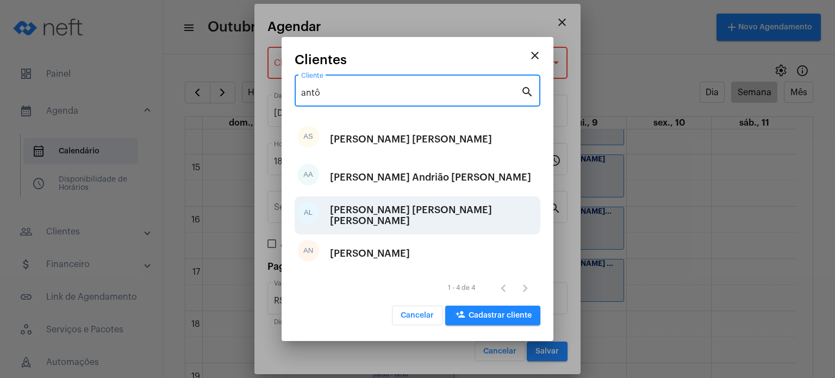
type input "antô"
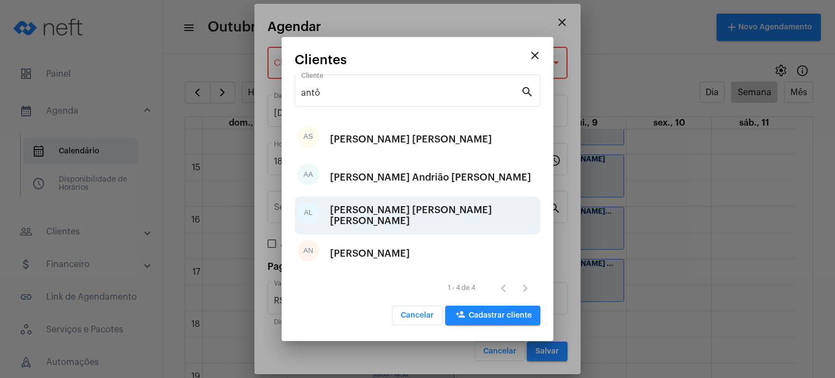
click at [409, 206] on div "[PERSON_NAME] [PERSON_NAME] [PERSON_NAME]" at bounding box center [434, 215] width 208 height 33
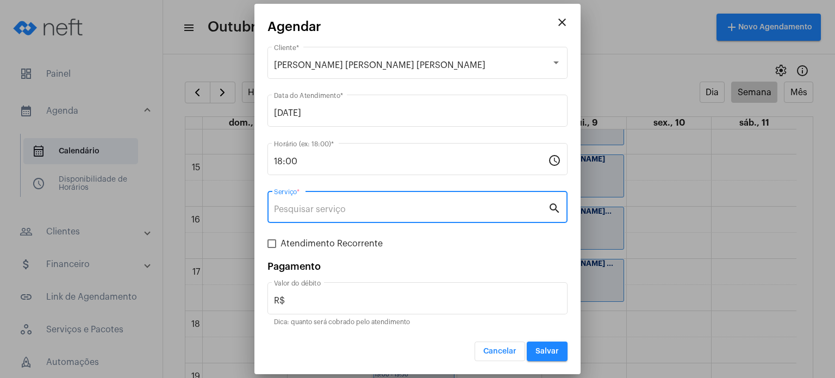
click at [397, 209] on input "Serviço *" at bounding box center [411, 209] width 274 height 10
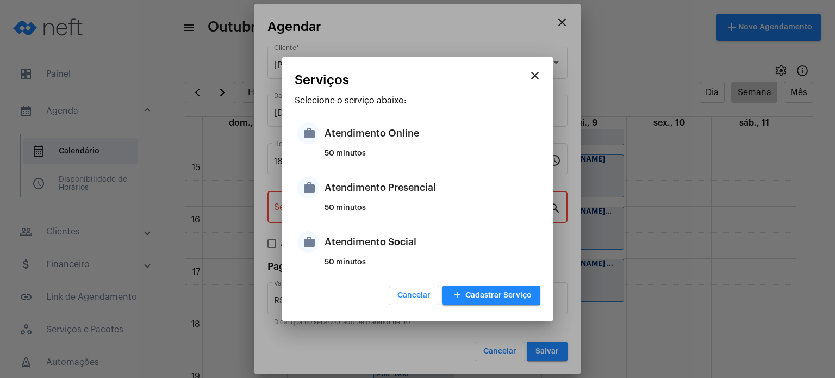
click at [397, 209] on div "50 minutos" at bounding box center [431, 212] width 213 height 16
type input "Atendimento Presencial"
type input "R$ 170"
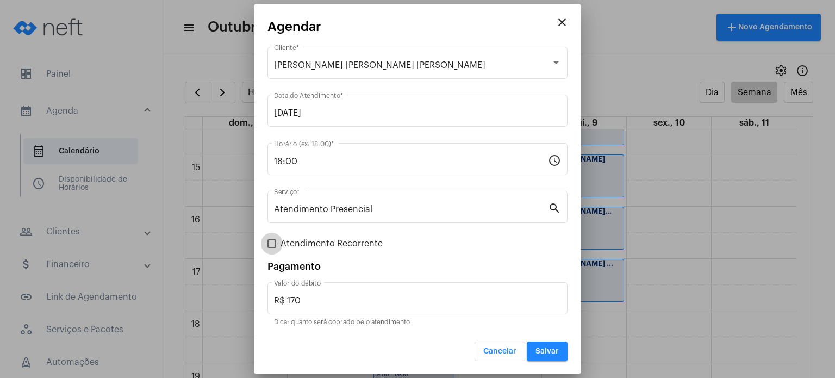
click at [363, 241] on span "Atendimento Recorrente" at bounding box center [331, 243] width 102 height 13
click at [272, 248] on input "Atendimento Recorrente" at bounding box center [271, 248] width 1 height 1
checkbox input "true"
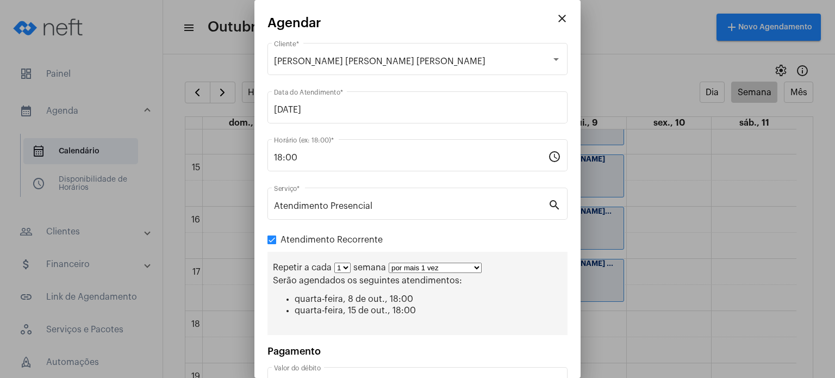
click at [344, 266] on select "1 2 3 4 5 6 7 8" at bounding box center [342, 268] width 16 height 10
select select "1: 2"
click at [334, 263] on select "1 2 3 4 5 6 7 8" at bounding box center [342, 268] width 16 height 10
click at [408, 269] on select "por mais 1 vez por mais 2 vezes por mais 3 vezes por mais 4 vezes por mais 5 ve…" at bounding box center [439, 268] width 93 height 10
select select "2: 3"
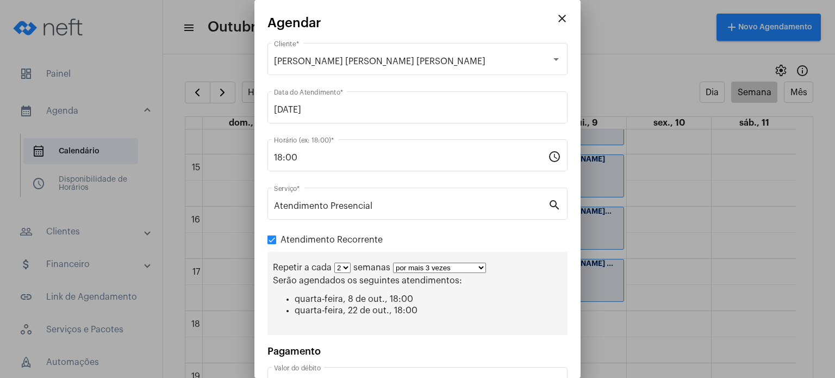
click at [393, 263] on select "por mais 1 vez por mais 2 vezes por mais 3 vezes por mais 4 vezes por mais 5 ve…" at bounding box center [439, 268] width 93 height 10
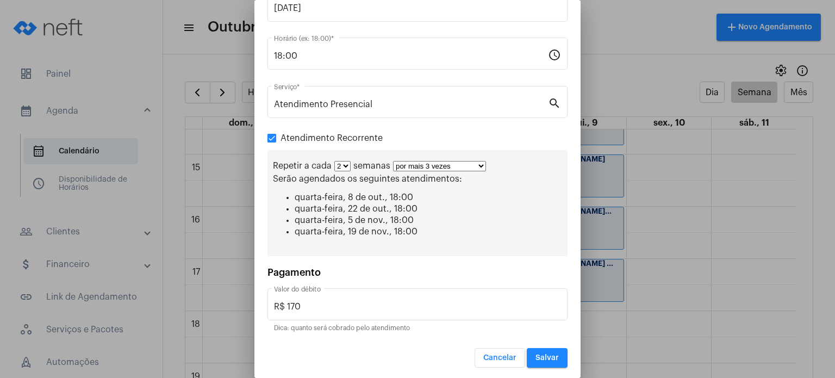
scroll to position [102, 0]
click at [548, 348] on button "Salvar" at bounding box center [547, 357] width 41 height 20
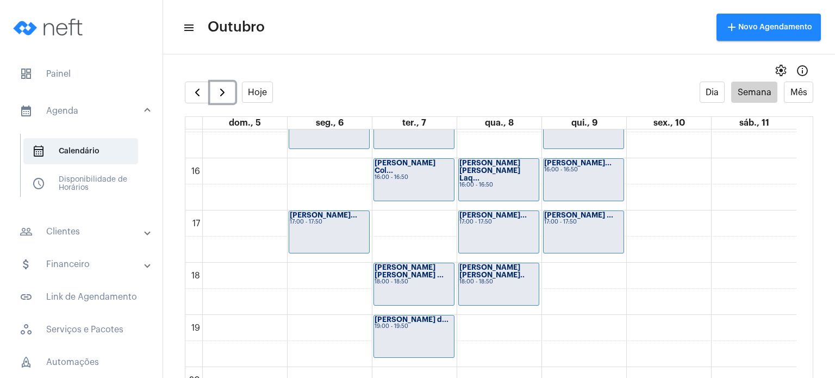
scroll to position [837, 0]
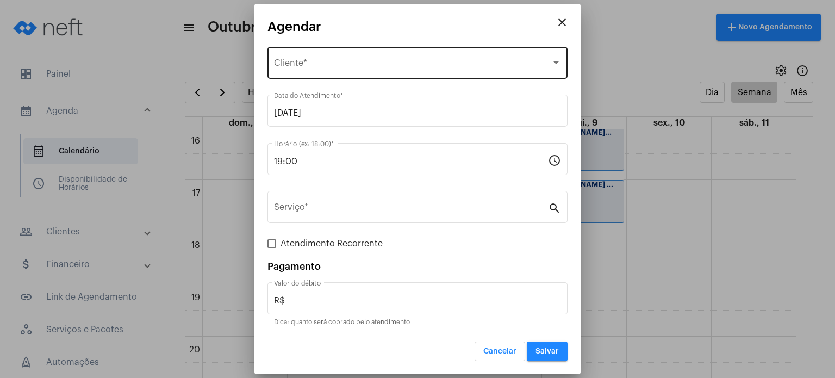
click at [417, 59] on div "Selecione o Cliente Cliente *" at bounding box center [417, 62] width 287 height 34
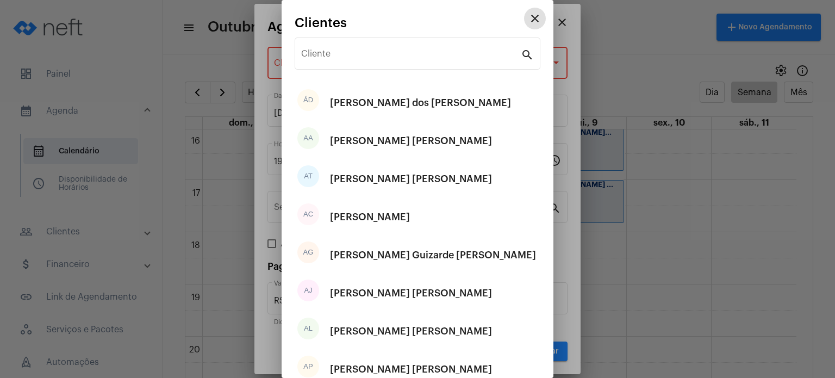
click at [417, 59] on input "Cliente" at bounding box center [411, 56] width 220 height 10
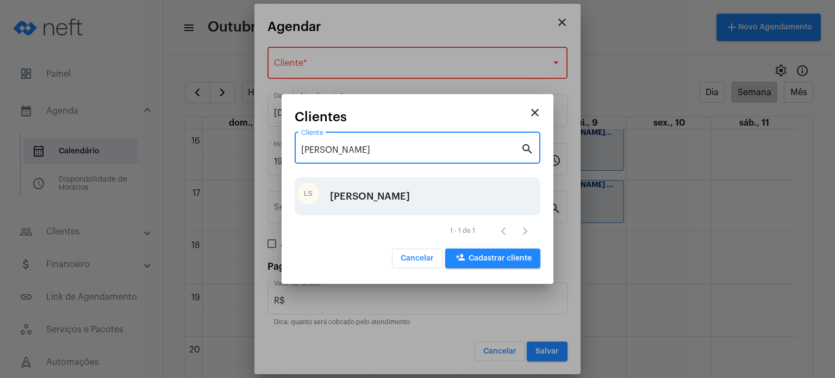
type input "[PERSON_NAME]"
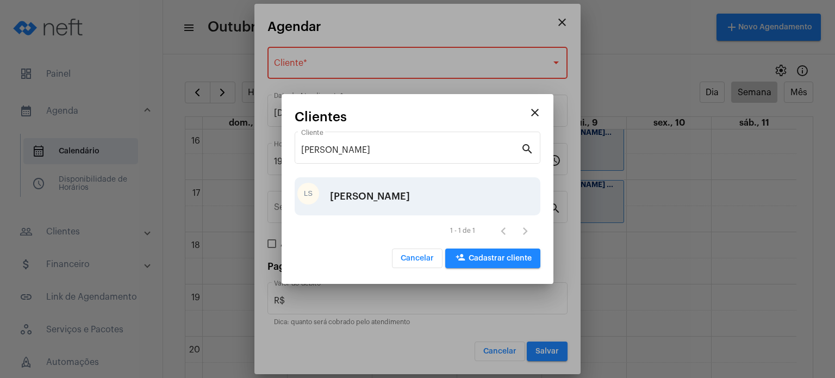
click at [388, 195] on div "LS [PERSON_NAME]" at bounding box center [418, 196] width 246 height 38
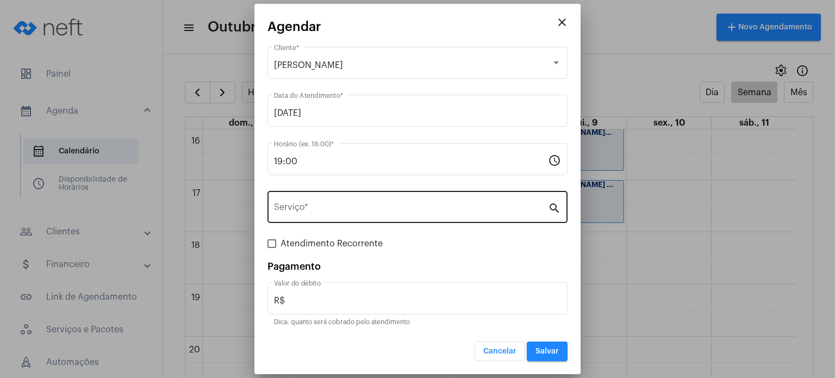
click at [360, 216] on div "Serviço *" at bounding box center [411, 206] width 274 height 34
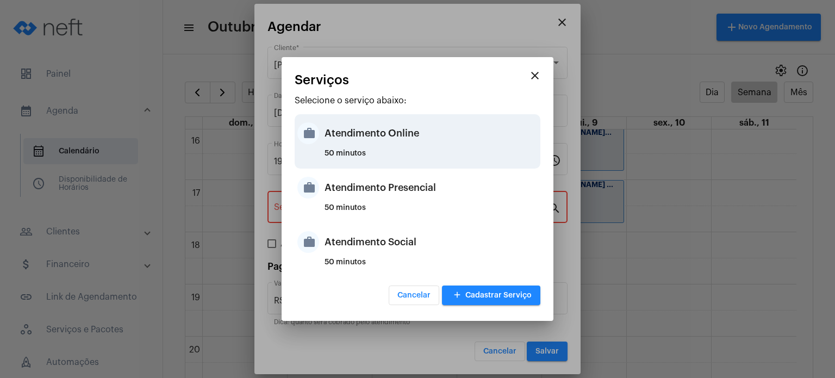
click at [383, 136] on div "Atendimento Online" at bounding box center [431, 133] width 213 height 33
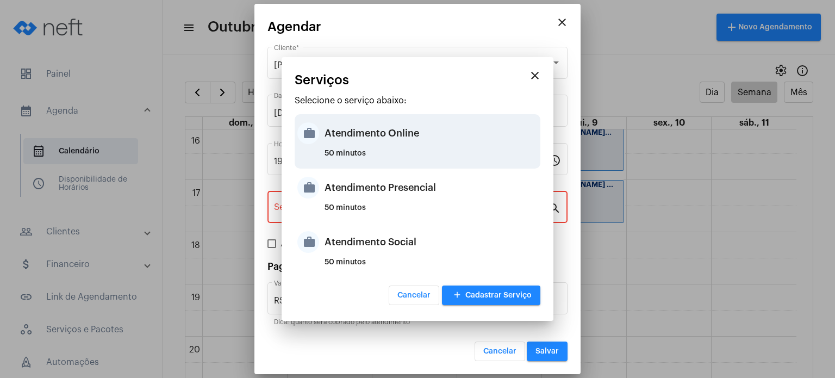
type input "Atendimento Online"
type input "R$ 170"
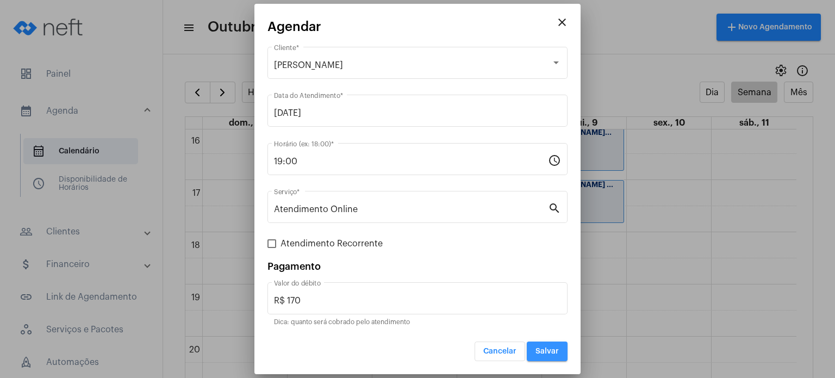
click at [538, 347] on span "Salvar" at bounding box center [546, 351] width 23 height 8
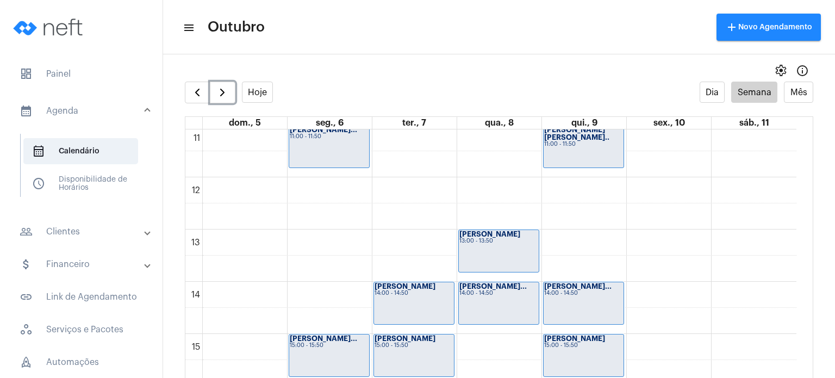
scroll to position [594, 0]
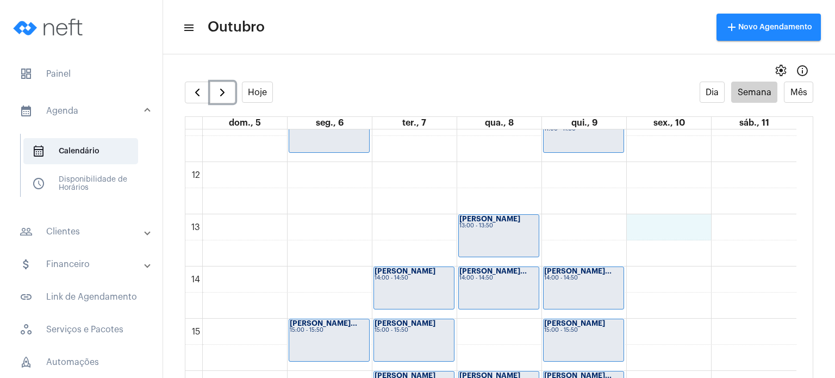
click at [665, 235] on div "00 01 02 03 04 05 06 07 08 09 10 11 12 13 14 15 16 17 18 19 20 21 22 23 [PERSON…" at bounding box center [490, 162] width 611 height 1252
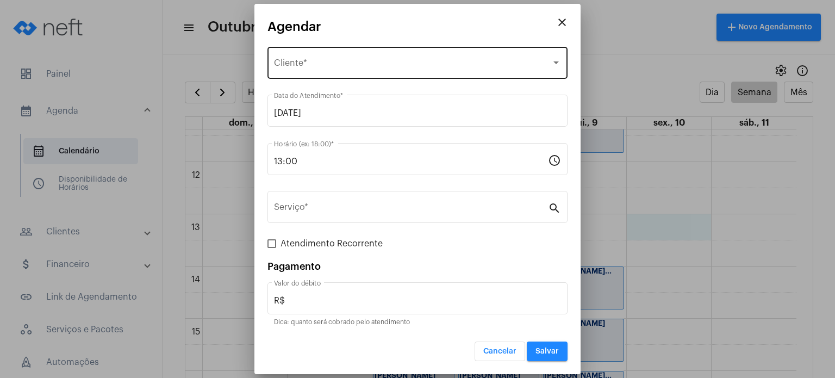
click at [448, 54] on div "Selecione o Cliente Cliente *" at bounding box center [417, 62] width 287 height 34
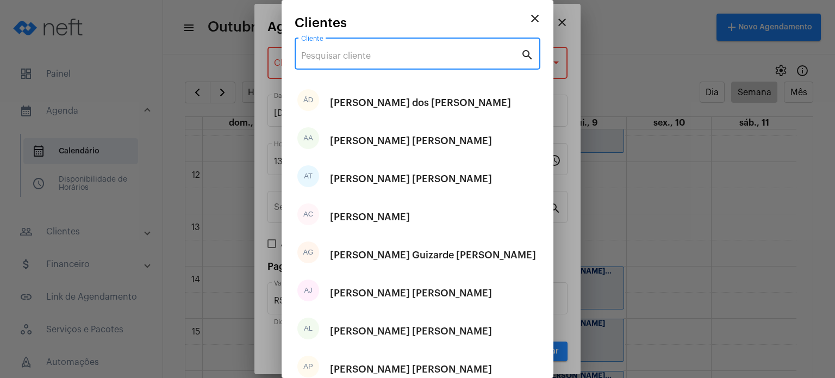
click at [448, 54] on input "Cliente" at bounding box center [411, 56] width 220 height 10
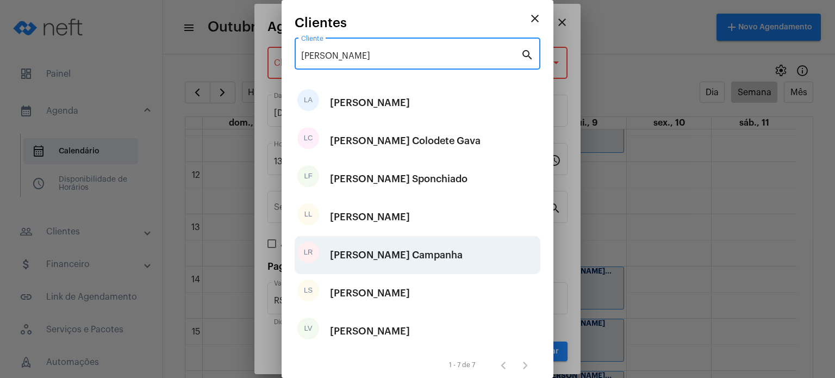
type input "[PERSON_NAME]"
click at [417, 256] on div "[PERSON_NAME] Campanha" at bounding box center [396, 255] width 133 height 33
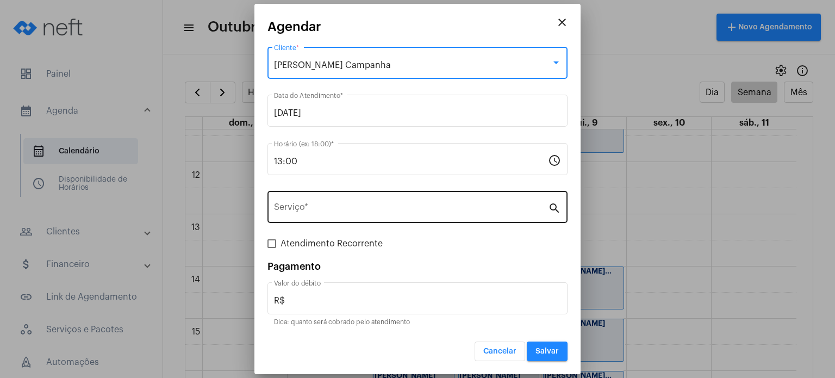
click at [367, 209] on input "Serviço *" at bounding box center [411, 209] width 274 height 10
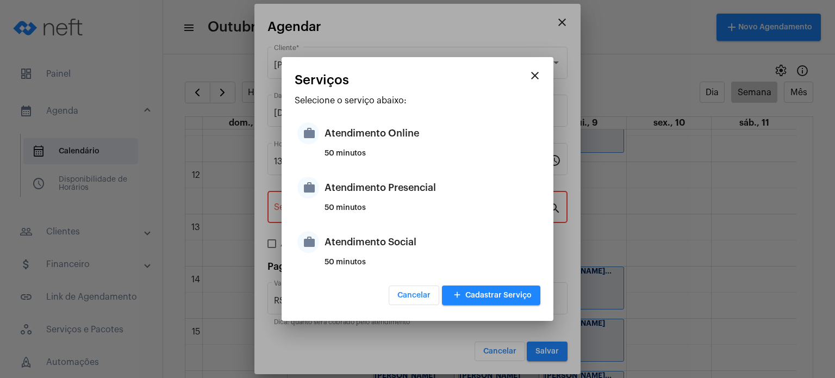
click at [367, 209] on div "50 minutos" at bounding box center [431, 212] width 213 height 16
type input "Atendimento Presencial"
type input "R$ 170"
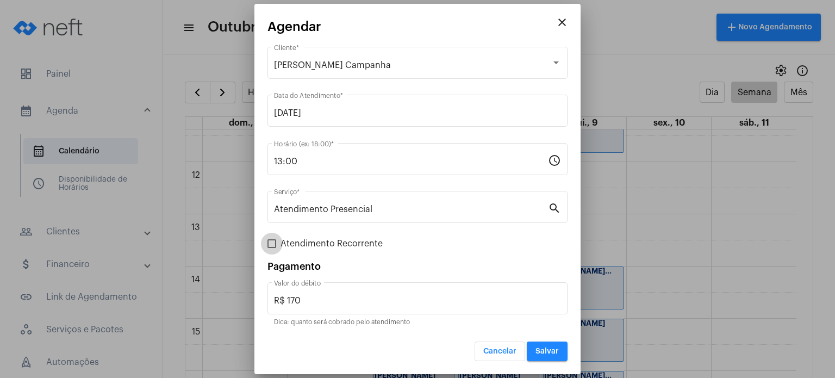
click at [348, 245] on span "Atendimento Recorrente" at bounding box center [331, 243] width 102 height 13
click at [272, 248] on input "Atendimento Recorrente" at bounding box center [271, 248] width 1 height 1
checkbox input "true"
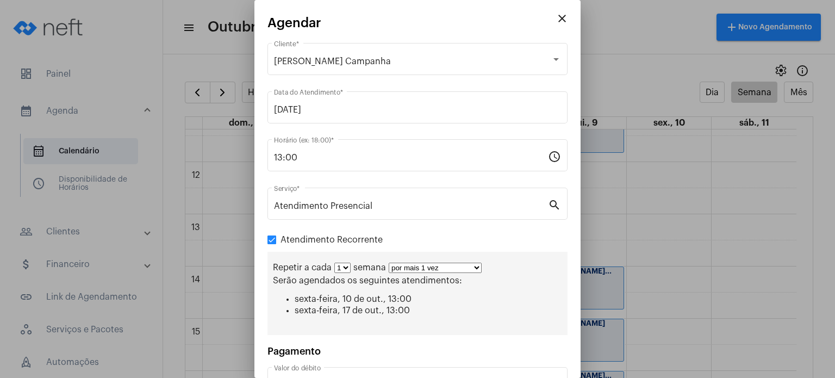
click at [403, 265] on select "por mais 1 vez por mais 2 vezes por mais 3 vezes por mais 4 vezes por mais 5 ve…" at bounding box center [435, 268] width 93 height 10
select select "3: 4"
click at [389, 263] on select "por mais 1 vez por mais 2 vezes por mais 3 vezes por mais 4 vezes por mais 5 ve…" at bounding box center [435, 268] width 93 height 10
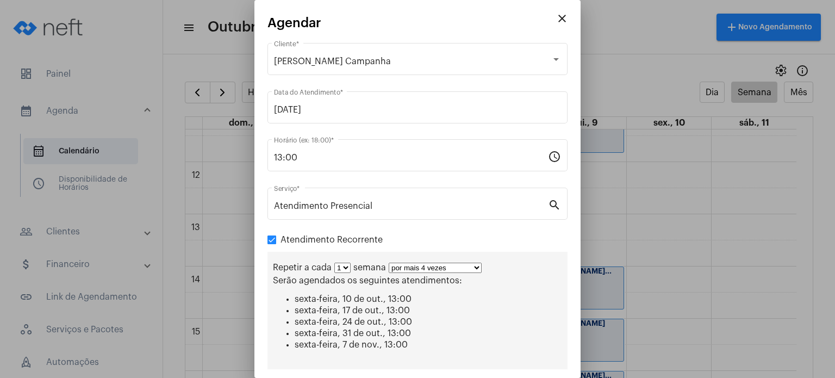
scroll to position [113, 0]
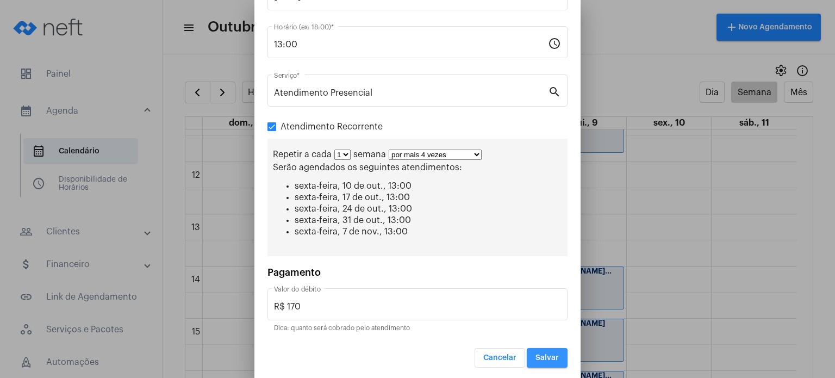
click at [542, 356] on span "Salvar" at bounding box center [546, 358] width 23 height 8
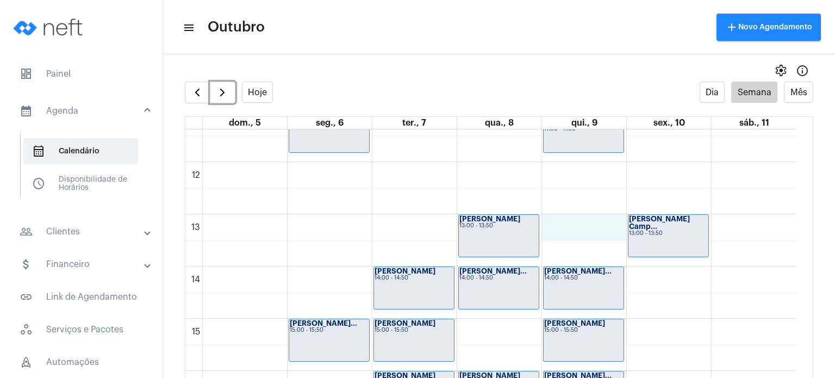
click at [578, 224] on div "00 01 02 03 04 05 06 07 08 09 10 11 12 13 14 15 16 17 18 19 20 21 22 23 [PERSON…" at bounding box center [490, 162] width 611 height 1252
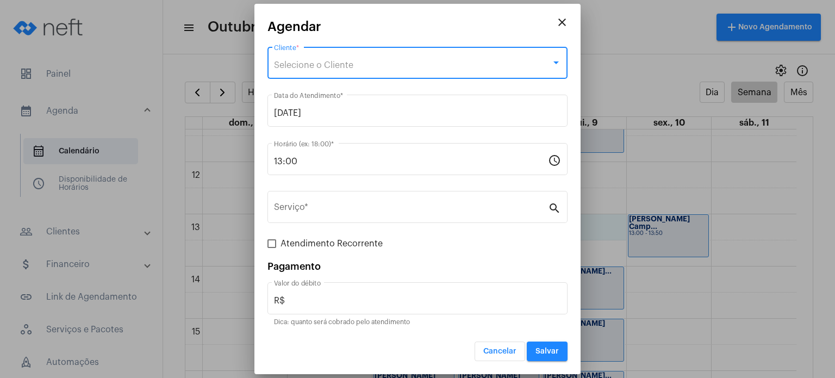
click at [420, 68] on div "Selecione o Cliente" at bounding box center [412, 65] width 277 height 10
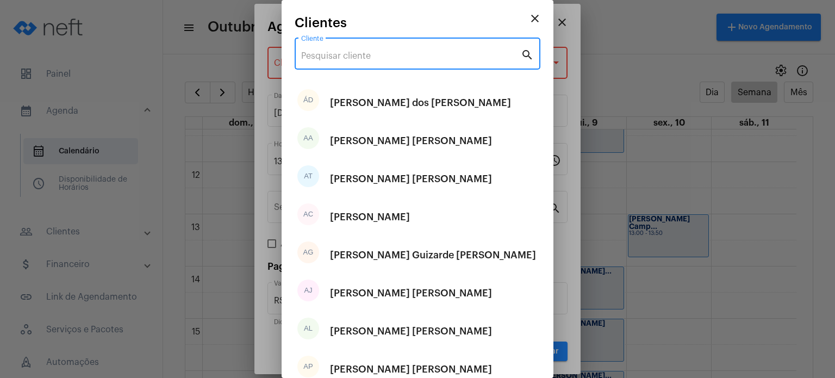
click at [417, 59] on input "Cliente" at bounding box center [411, 56] width 220 height 10
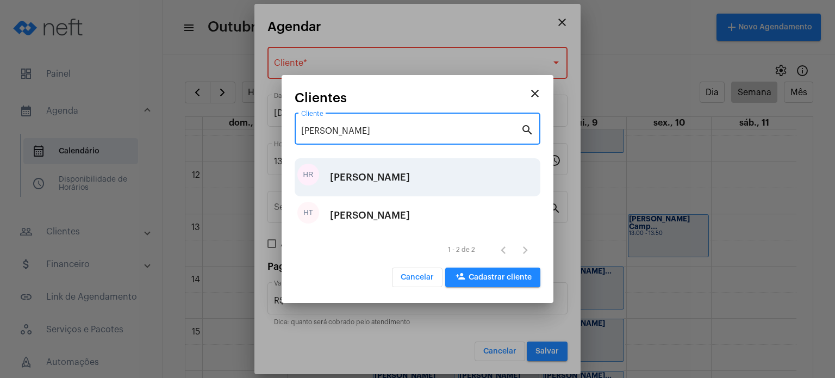
type input "[PERSON_NAME]"
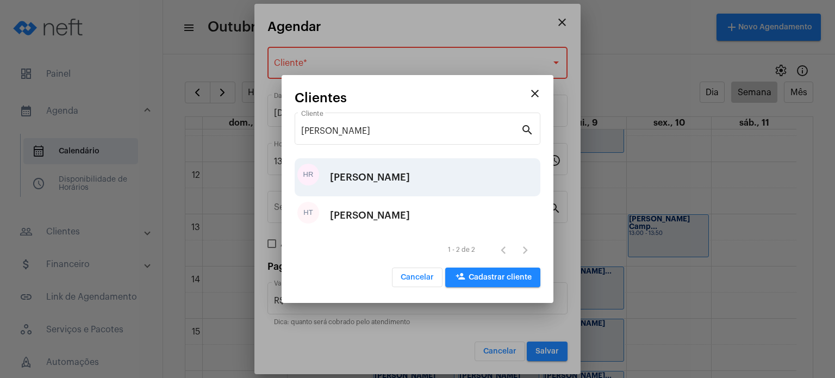
click at [391, 179] on div "[PERSON_NAME]" at bounding box center [370, 177] width 80 height 33
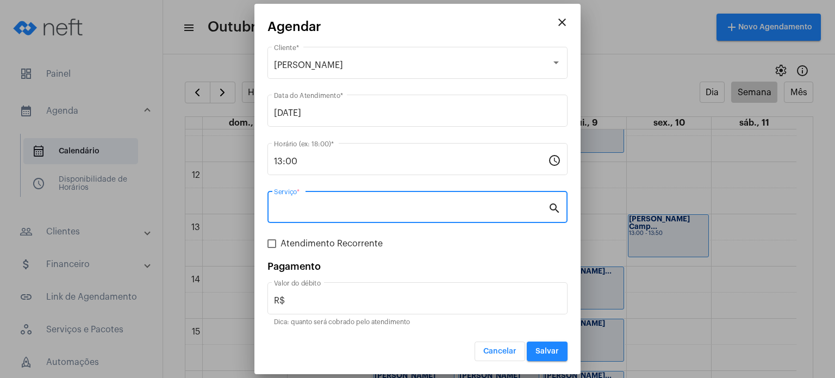
click at [374, 209] on input "Serviço *" at bounding box center [411, 209] width 274 height 10
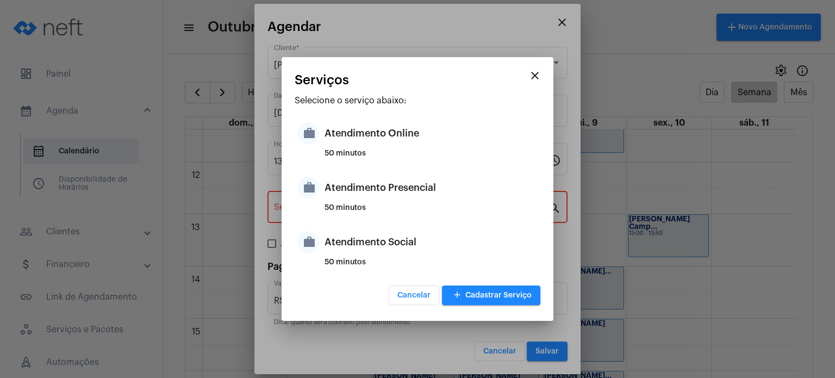
click at [374, 209] on div "50 minutos" at bounding box center [431, 212] width 213 height 16
type input "Atendimento Presencial"
type input "R$ 170"
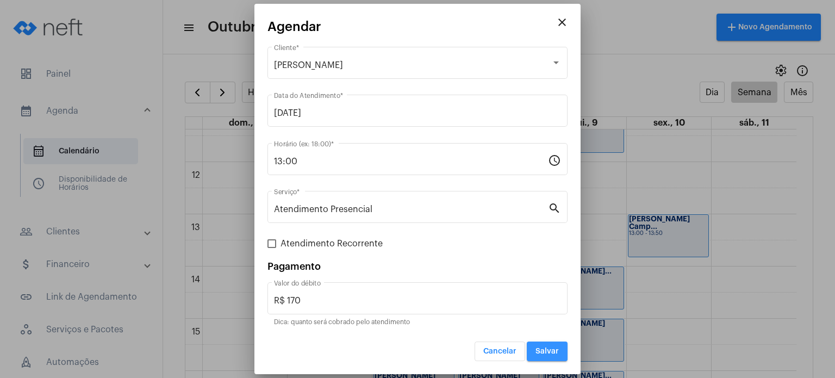
click at [542, 347] on span "Salvar" at bounding box center [546, 351] width 23 height 8
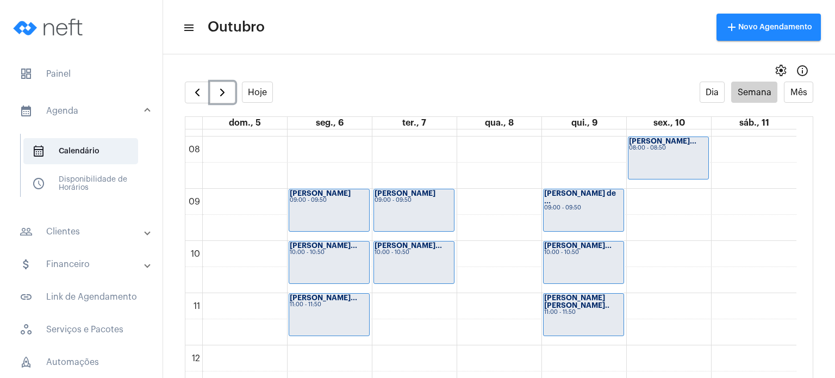
scroll to position [389, 0]
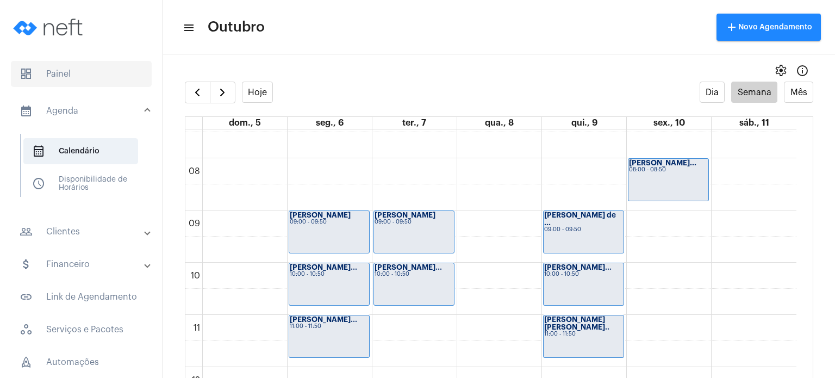
click at [49, 74] on span "dashboard Painel" at bounding box center [81, 74] width 141 height 26
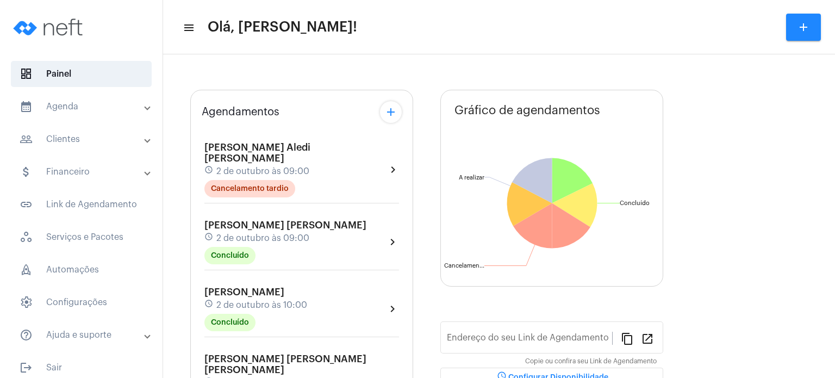
type input "[URL][DOMAIN_NAME]"
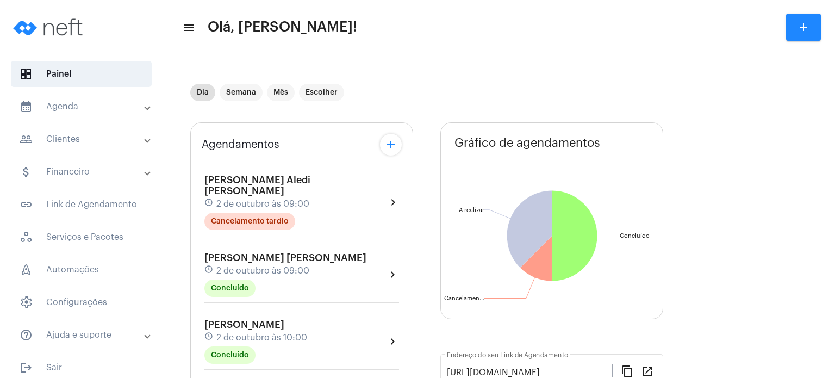
scroll to position [9, 0]
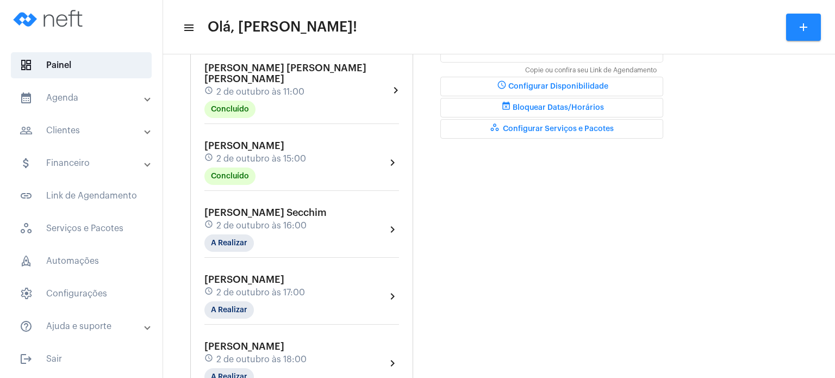
scroll to position [370, 0]
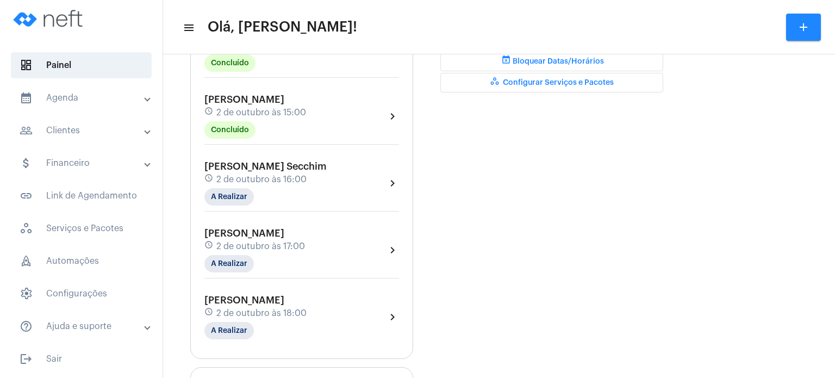
click at [72, 101] on mat-panel-title "calendar_month_outlined Agenda" at bounding box center [83, 97] width 126 height 13
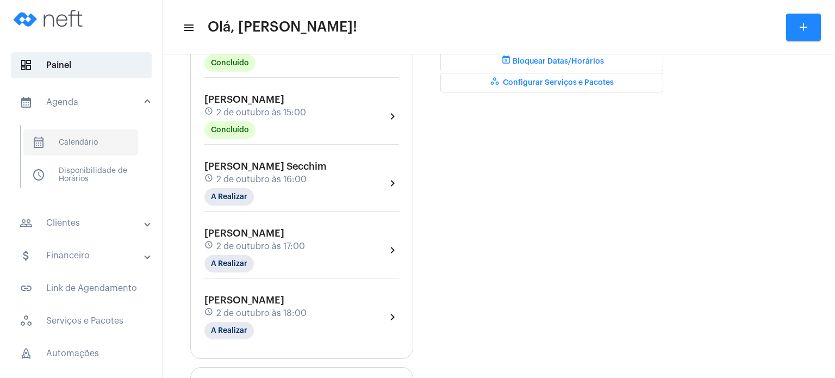
click at [72, 135] on span "calendar_month_outlined Calendário" at bounding box center [80, 142] width 115 height 26
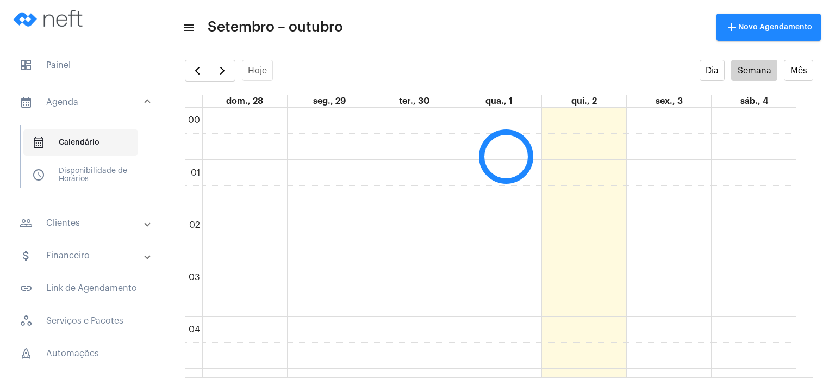
scroll to position [314, 0]
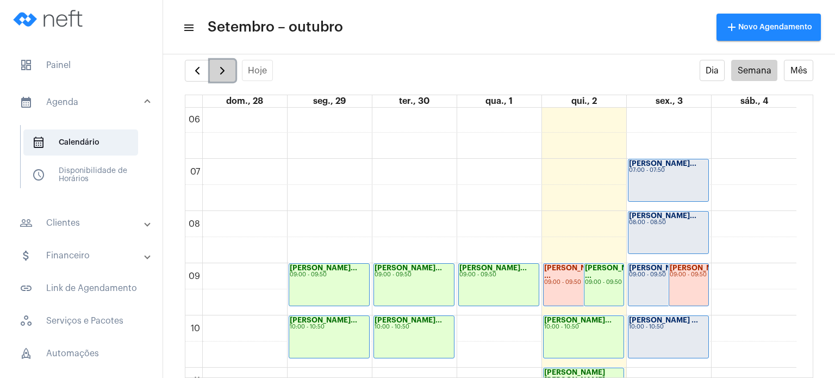
click at [222, 63] on button "button" at bounding box center [223, 71] width 26 height 22
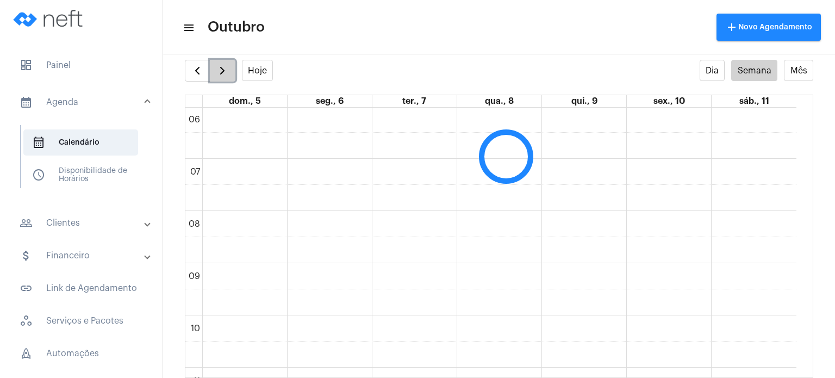
scroll to position [313, 0]
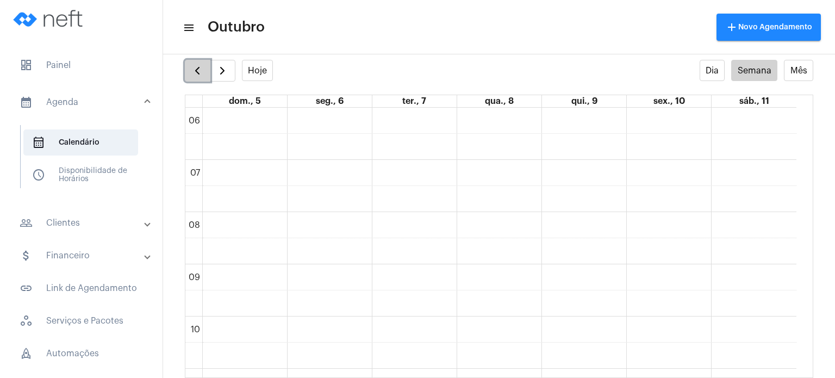
click at [189, 76] on button "button" at bounding box center [198, 71] width 26 height 22
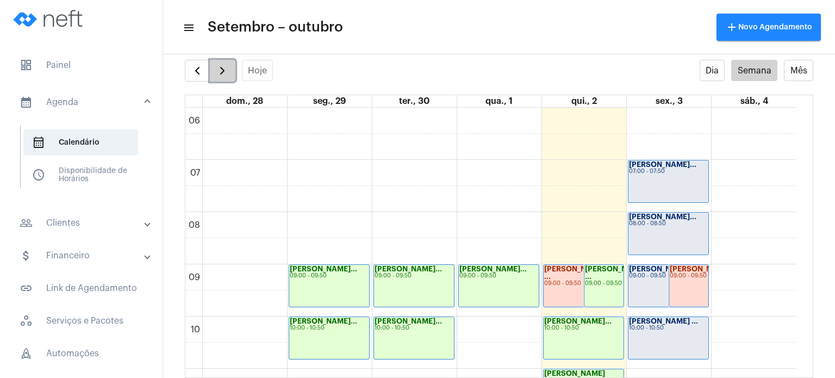
click at [216, 74] on span "button" at bounding box center [222, 70] width 13 height 13
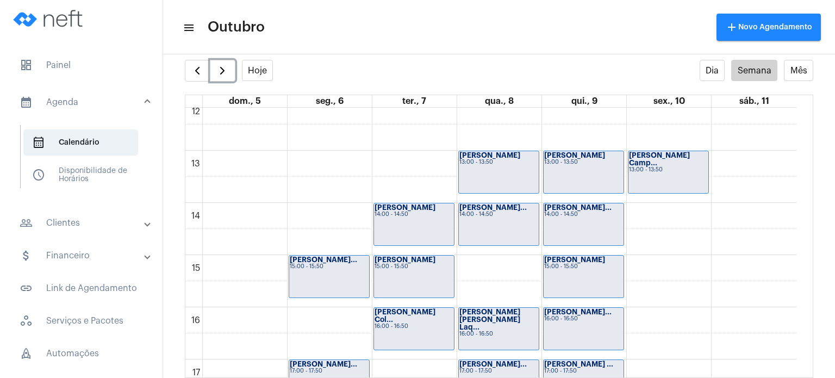
scroll to position [635, 0]
click at [415, 160] on div "00 01 02 03 04 05 06 07 08 09 10 11 12 13 14 15 16 17 18 19 20 21 22 23 [PERSON…" at bounding box center [490, 99] width 611 height 1252
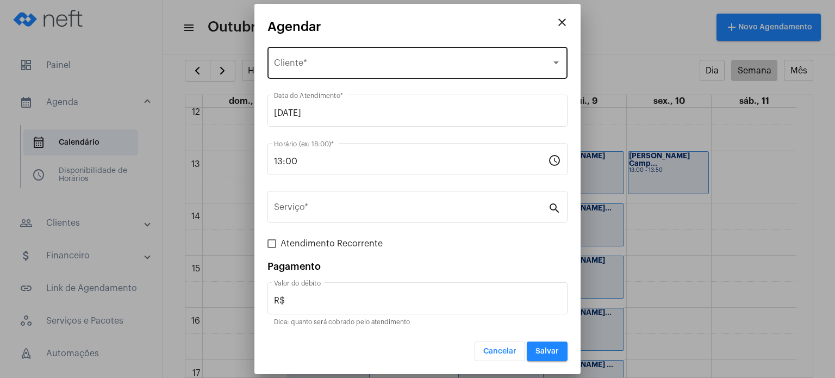
click at [357, 57] on div "Selecione o Cliente Cliente *" at bounding box center [417, 62] width 287 height 34
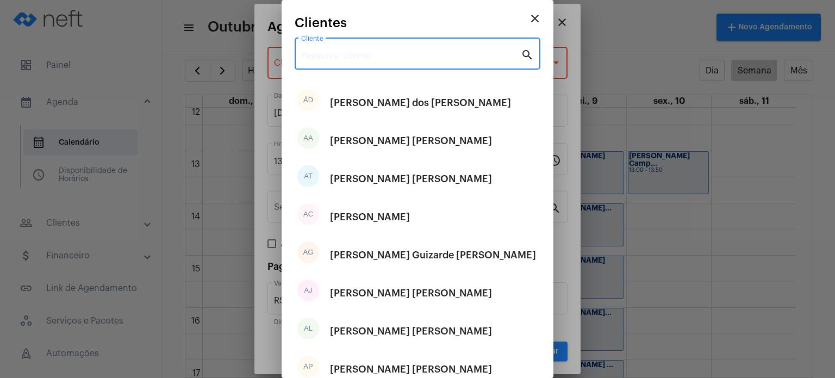
click at [357, 57] on input "Cliente" at bounding box center [411, 56] width 220 height 10
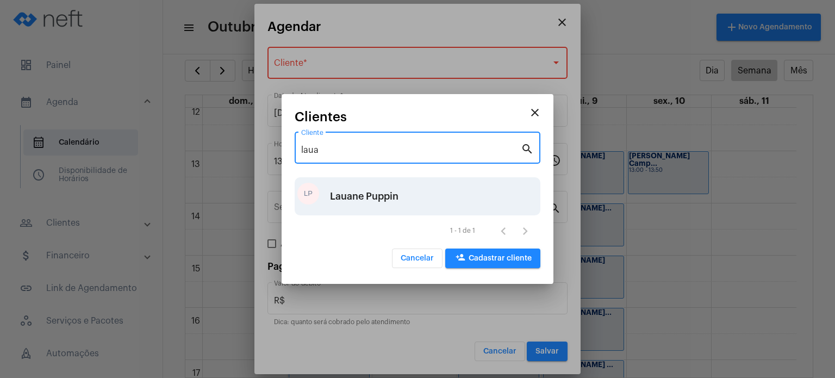
type input "laua"
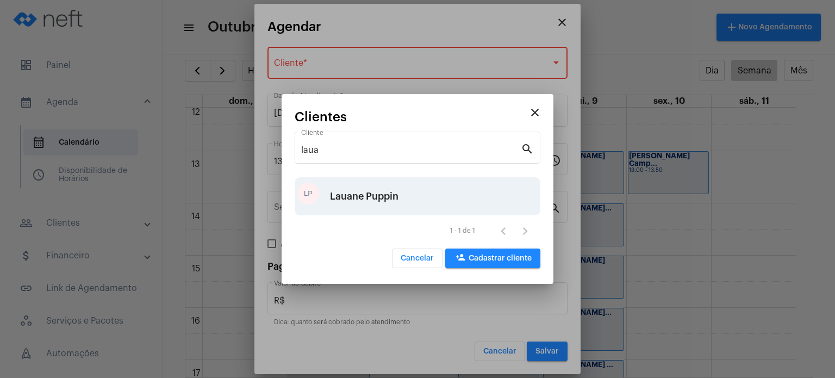
click at [359, 191] on div "Lauane Puppin" at bounding box center [364, 196] width 68 height 33
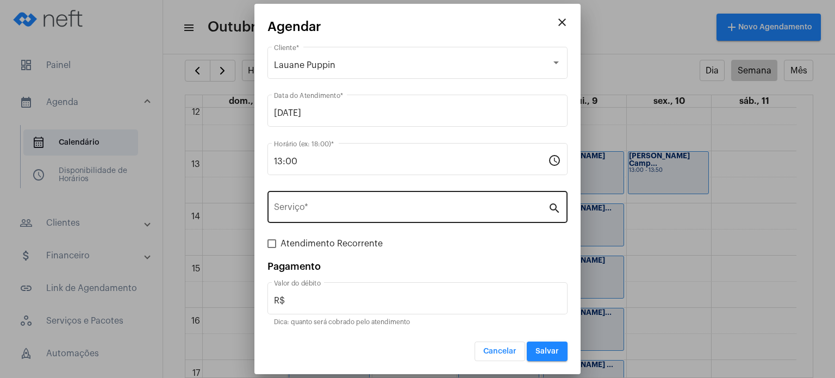
click at [341, 198] on div "Serviço *" at bounding box center [411, 206] width 274 height 34
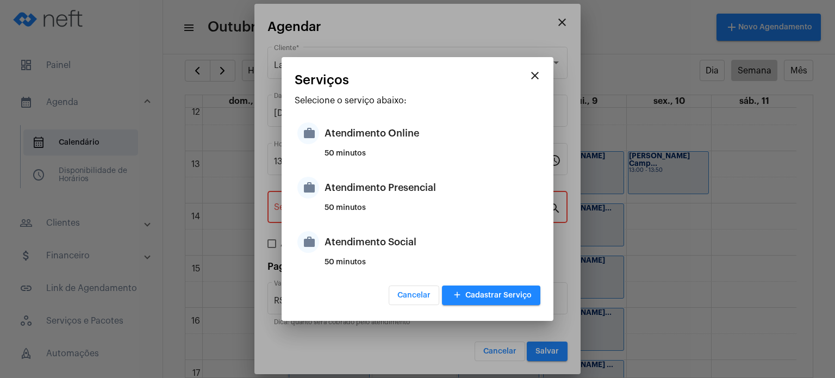
click at [341, 198] on div "Atendimento Presencial" at bounding box center [431, 187] width 213 height 33
type input "Atendimento Presencial"
type input "R$ 170"
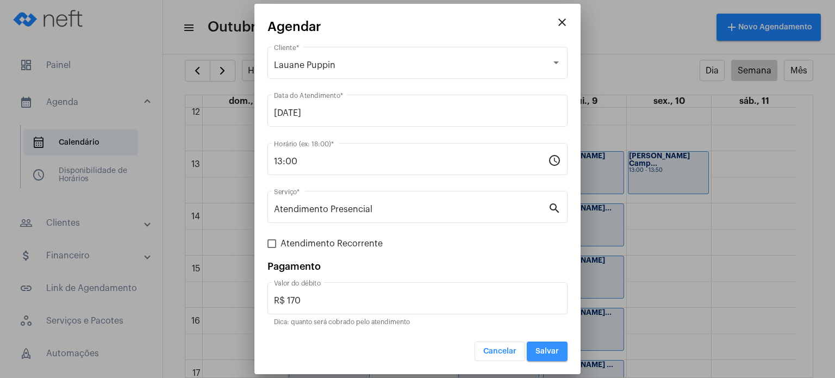
click at [551, 346] on button "Salvar" at bounding box center [547, 351] width 41 height 20
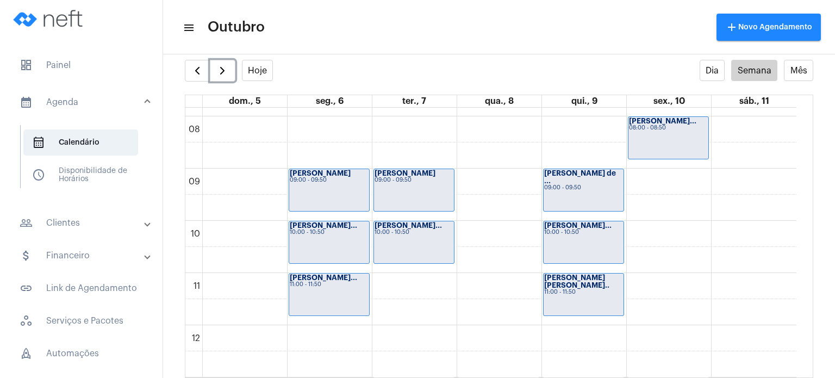
scroll to position [398, 0]
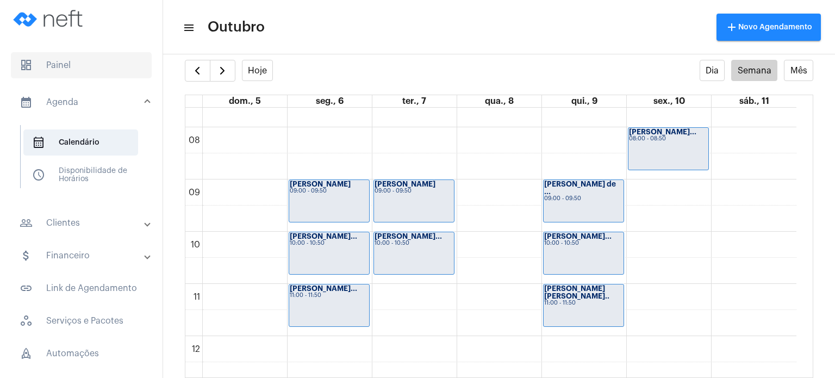
click at [34, 57] on span "dashboard Painel" at bounding box center [81, 65] width 141 height 26
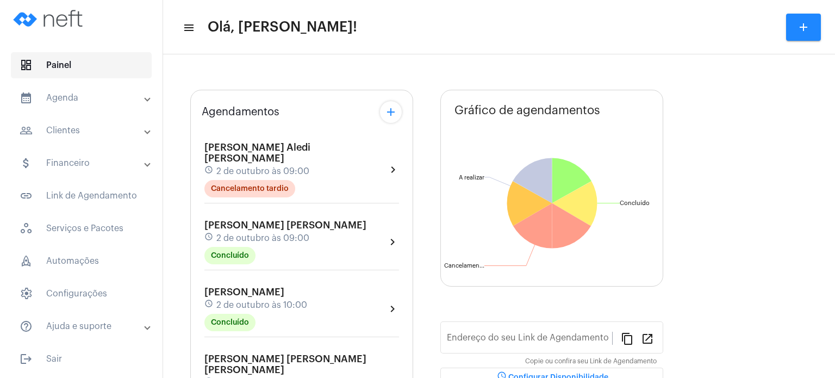
type input "[URL][DOMAIN_NAME]"
